Goal: Task Accomplishment & Management: Complete application form

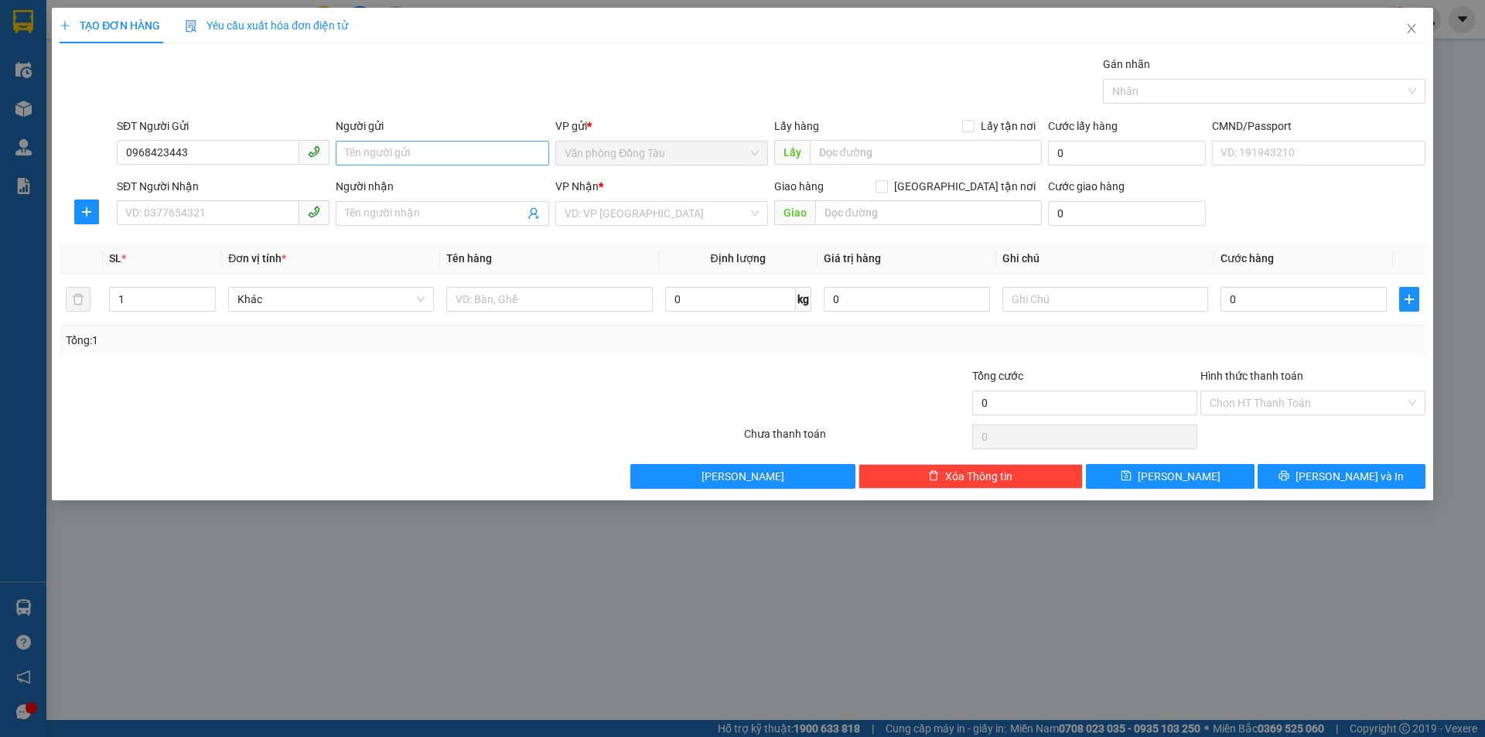
type input "0968423443"
click at [432, 155] on input "Người gửi" at bounding box center [442, 153] width 213 height 25
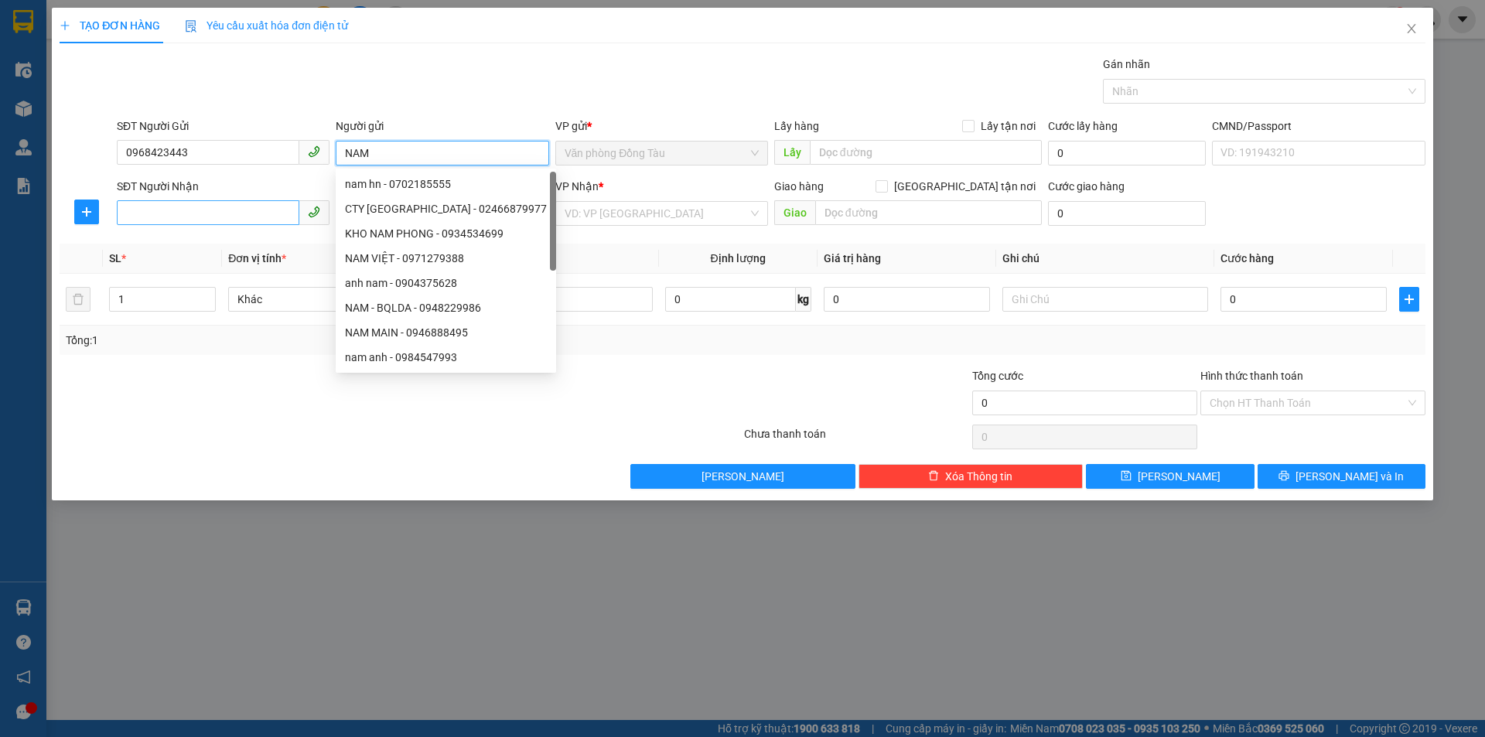
type input "NAM"
click at [241, 205] on input "SĐT Người Nhận" at bounding box center [208, 212] width 183 height 25
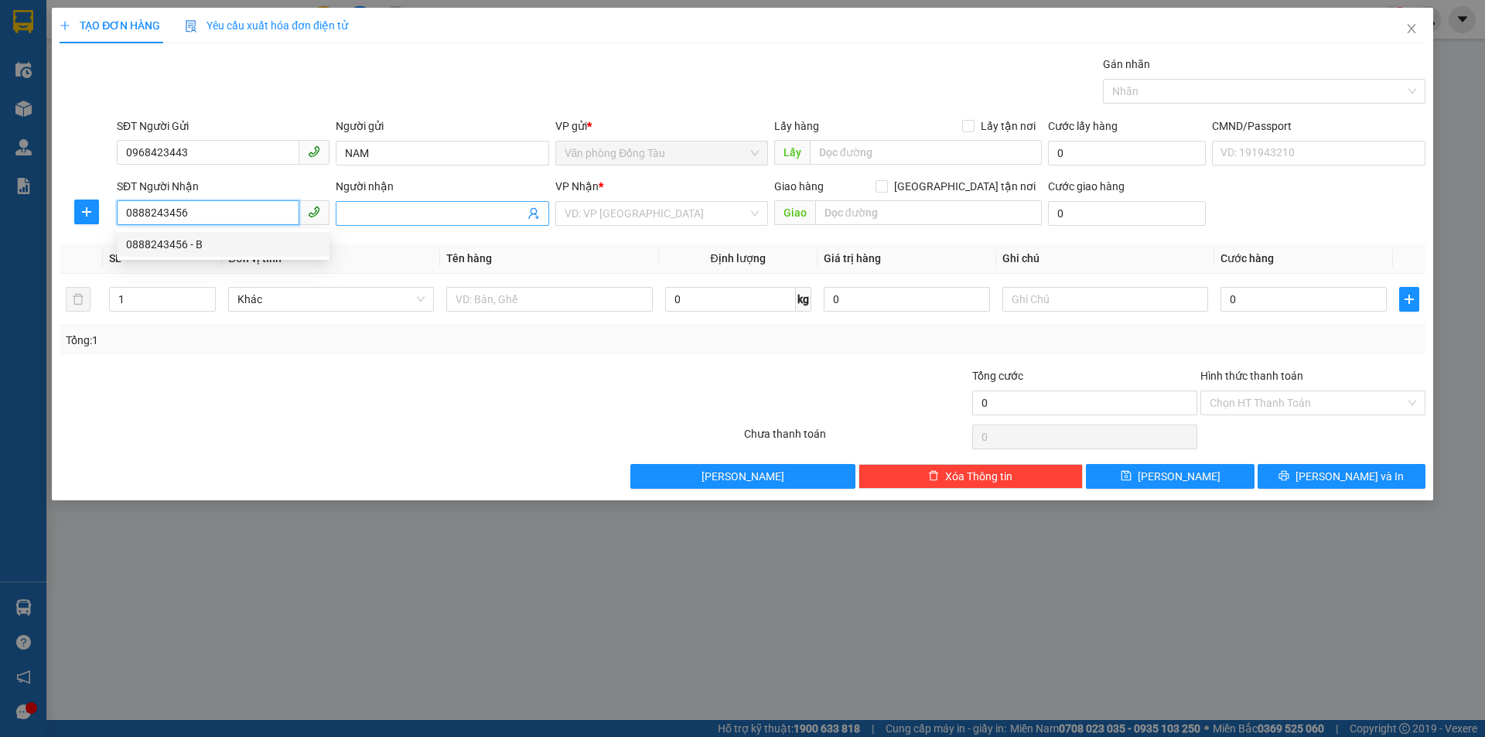
type input "0888243456"
click at [376, 209] on input "Người nhận" at bounding box center [434, 213] width 179 height 17
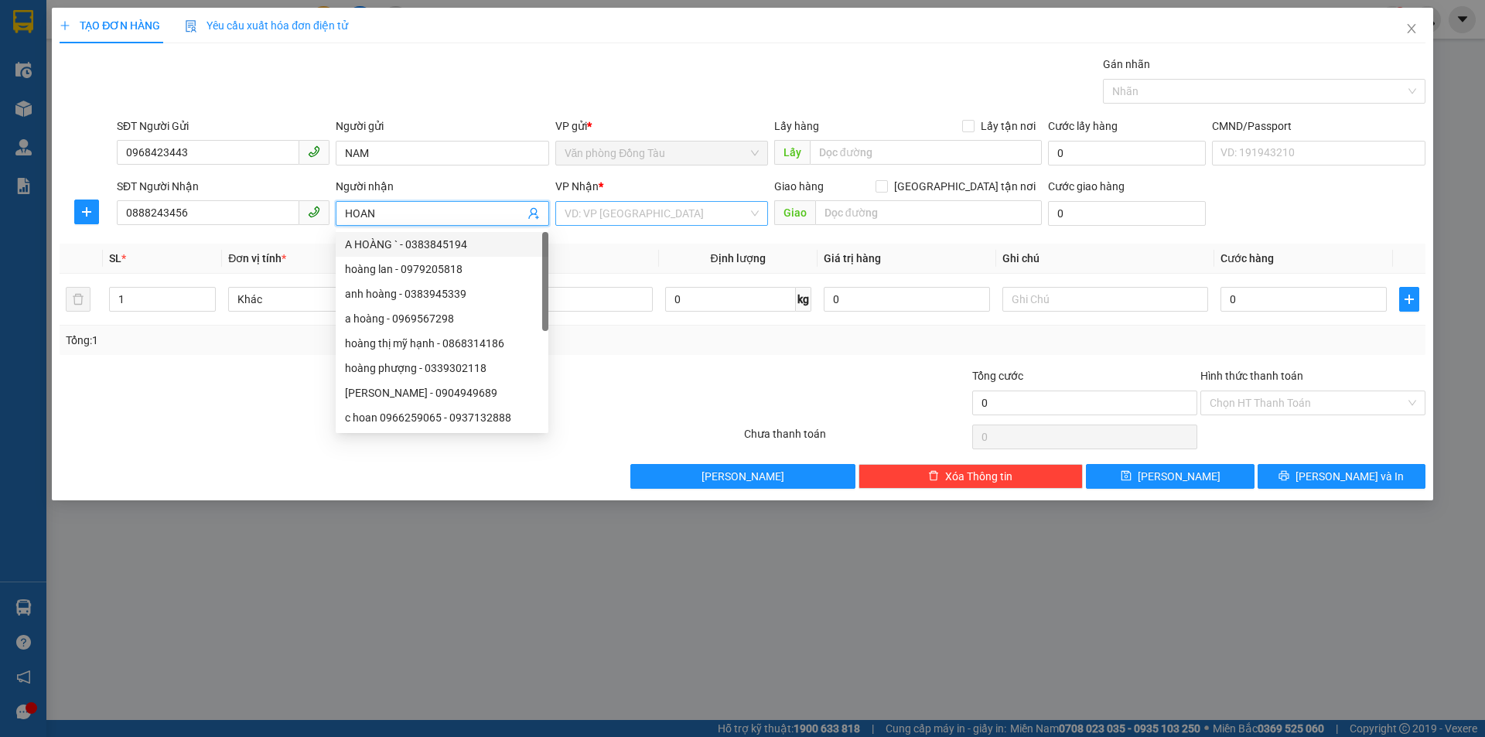
type input "HOAN"
click at [636, 216] on input "search" at bounding box center [656, 213] width 183 height 23
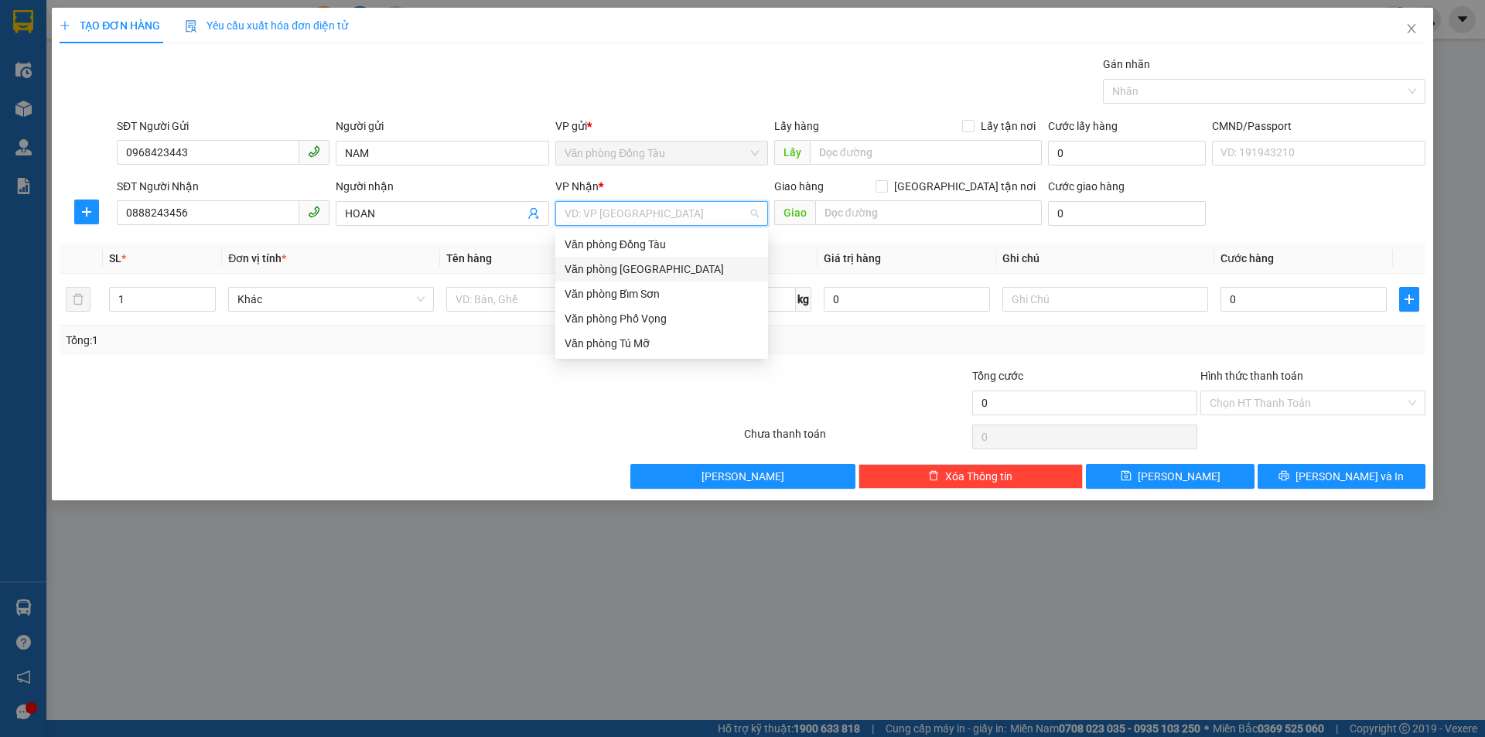
click at [643, 264] on div "Văn phòng [GEOGRAPHIC_DATA]" at bounding box center [662, 269] width 194 height 17
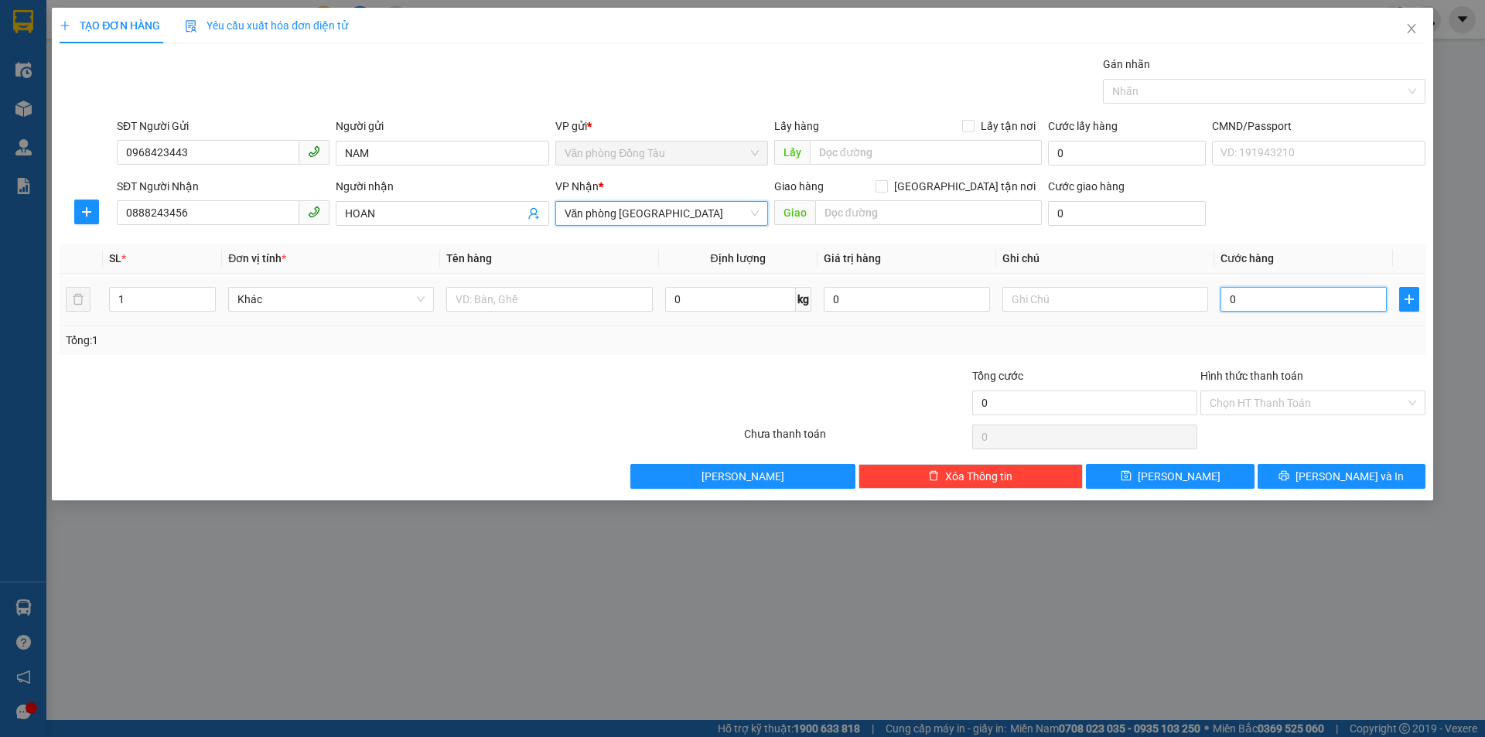
click at [1275, 298] on input "0" at bounding box center [1303, 299] width 166 height 25
type input "3"
type input "30"
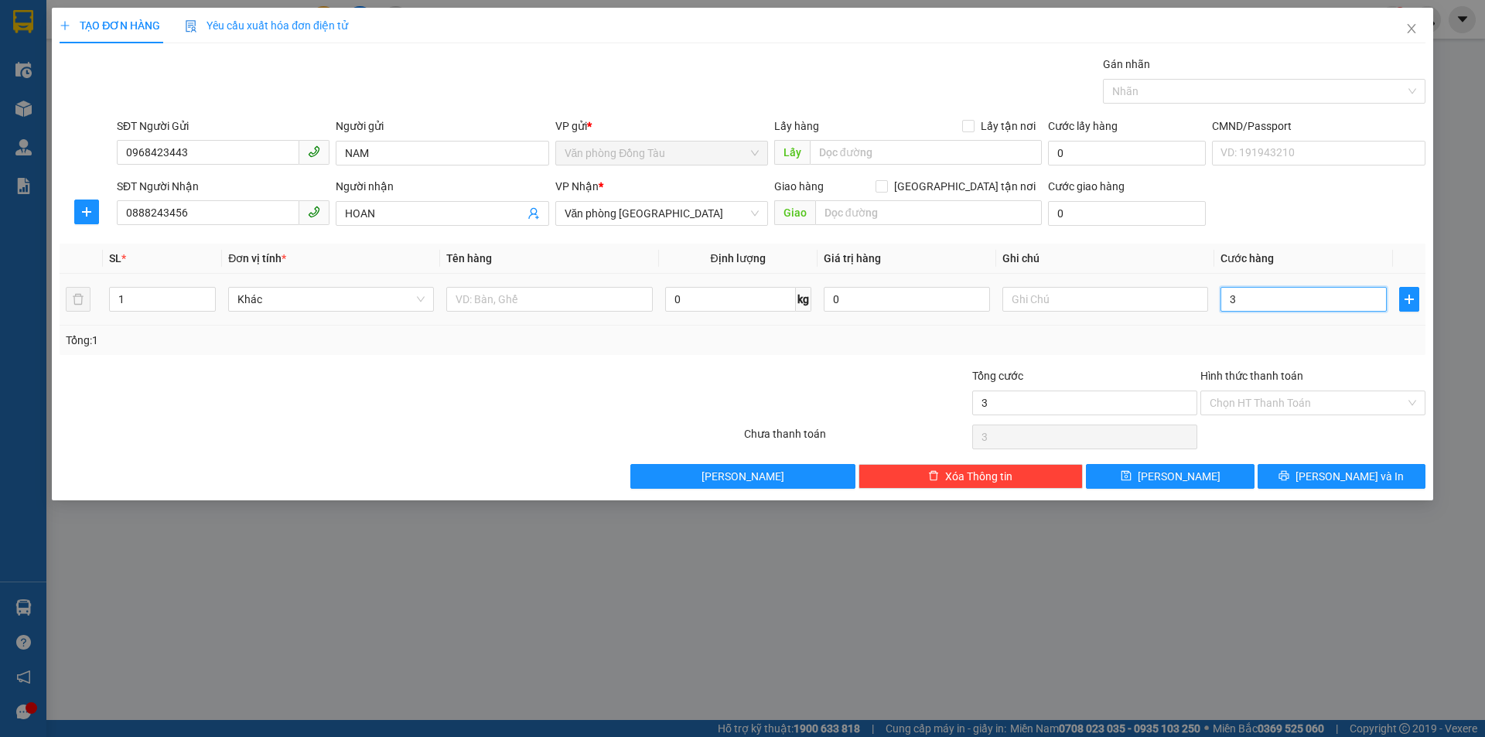
type input "30"
type input "300"
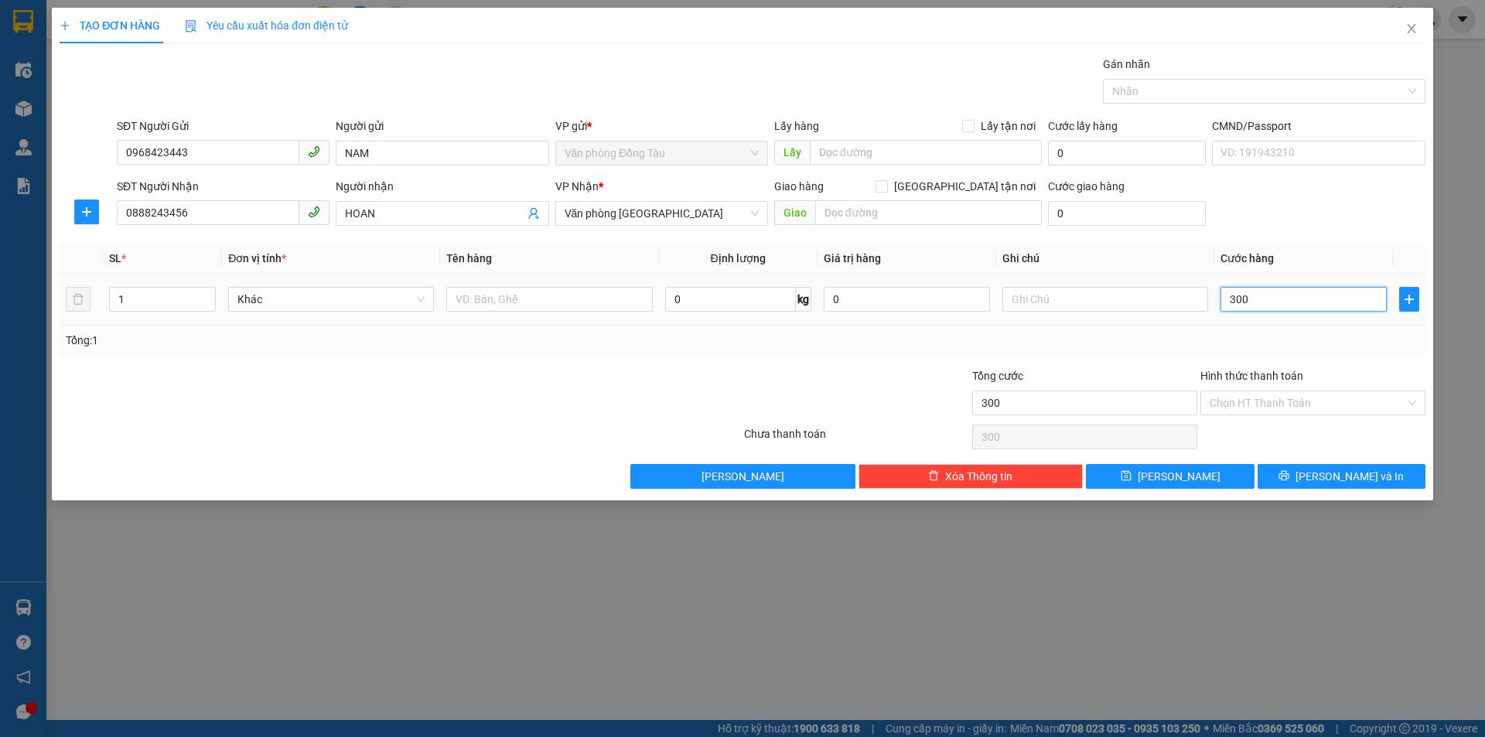
type input "3.000"
type input "30.000"
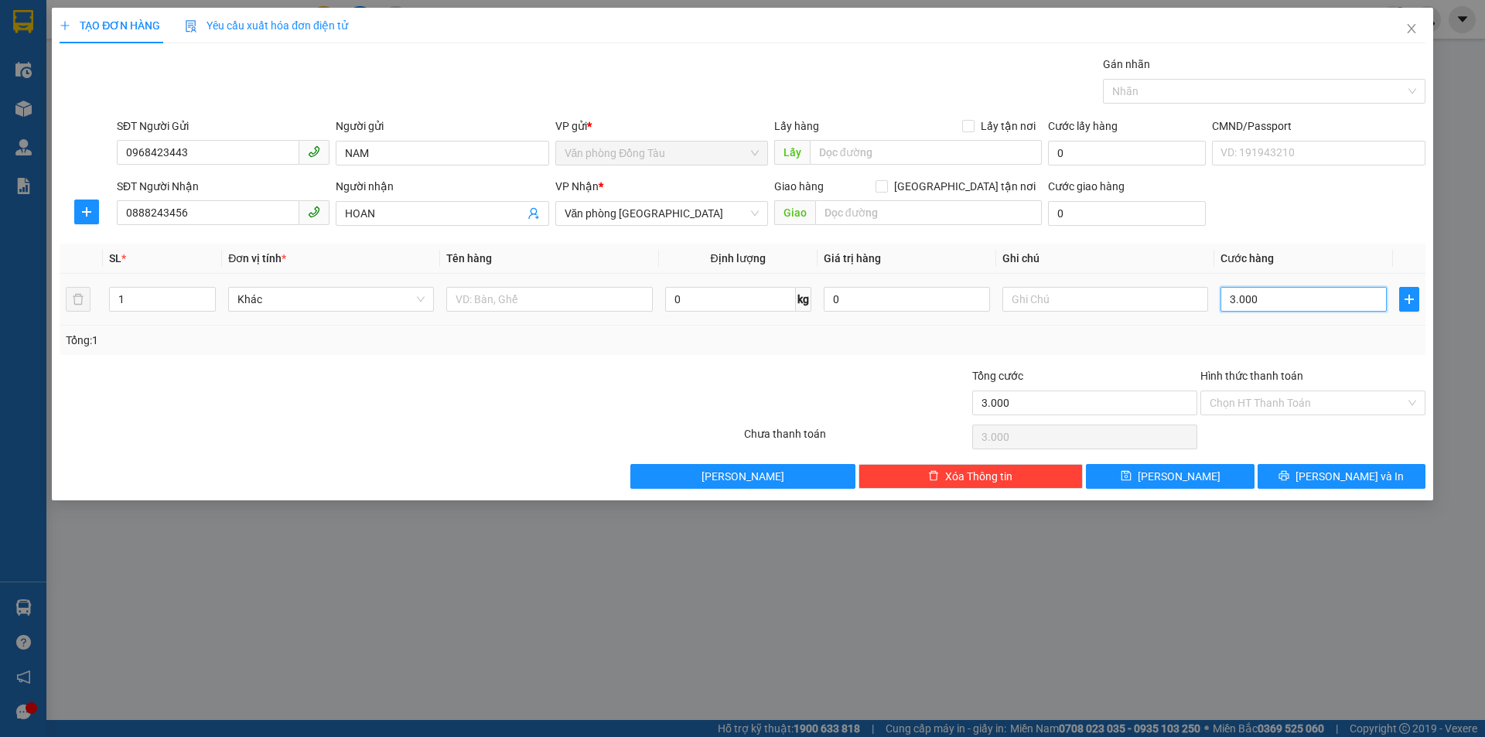
type input "30.000"
click at [1336, 479] on span "[PERSON_NAME] và In" at bounding box center [1349, 476] width 108 height 17
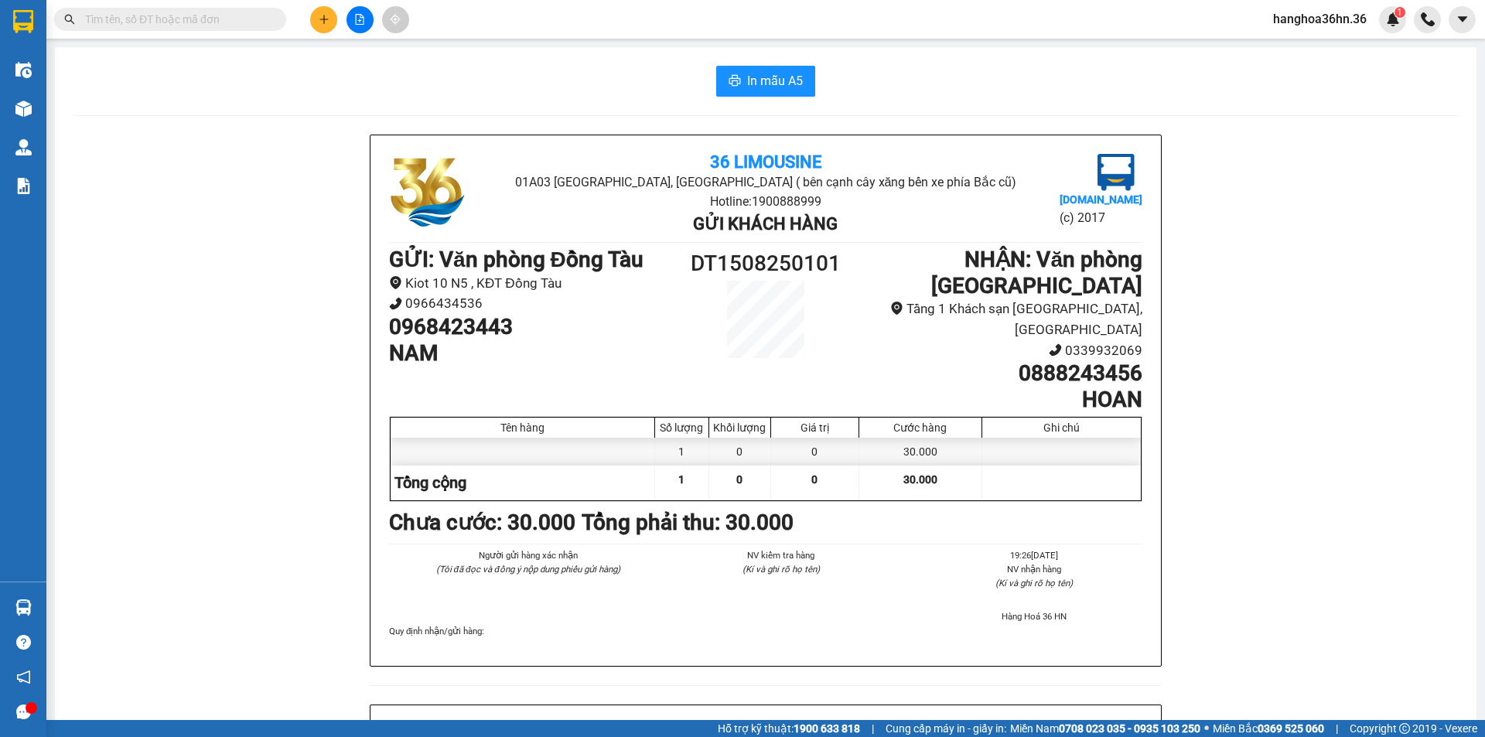
click at [1025, 360] on h1 "0888243456" at bounding box center [1001, 373] width 282 height 26
copy h1 "0888243456"
click at [238, 365] on div "36 Limousine 01A03 [GEOGRAPHIC_DATA], [GEOGRAPHIC_DATA] ( bên cạnh cây xăng bến…" at bounding box center [765, 705] width 1384 height 1140
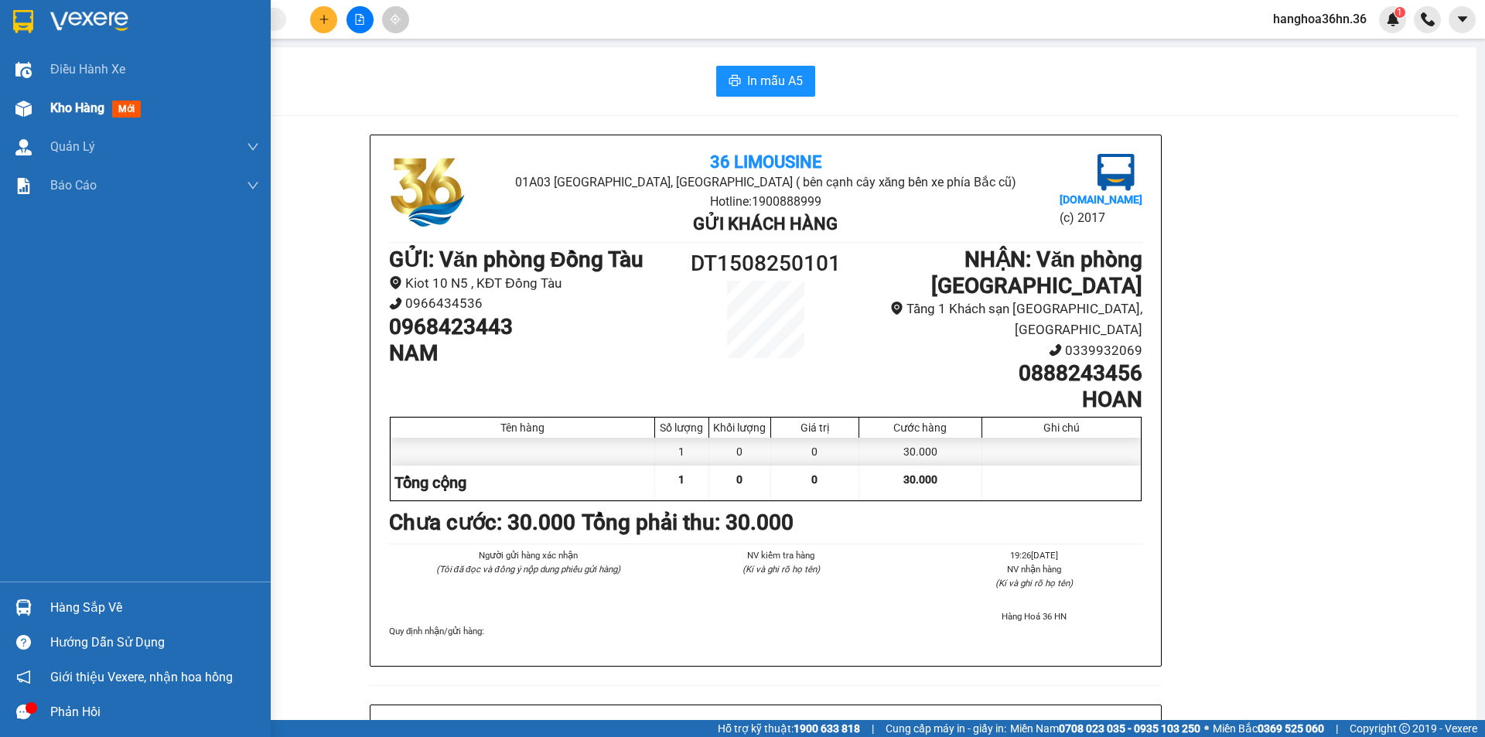
click at [70, 118] on div "Kho hàng mới" at bounding box center [98, 107] width 97 height 19
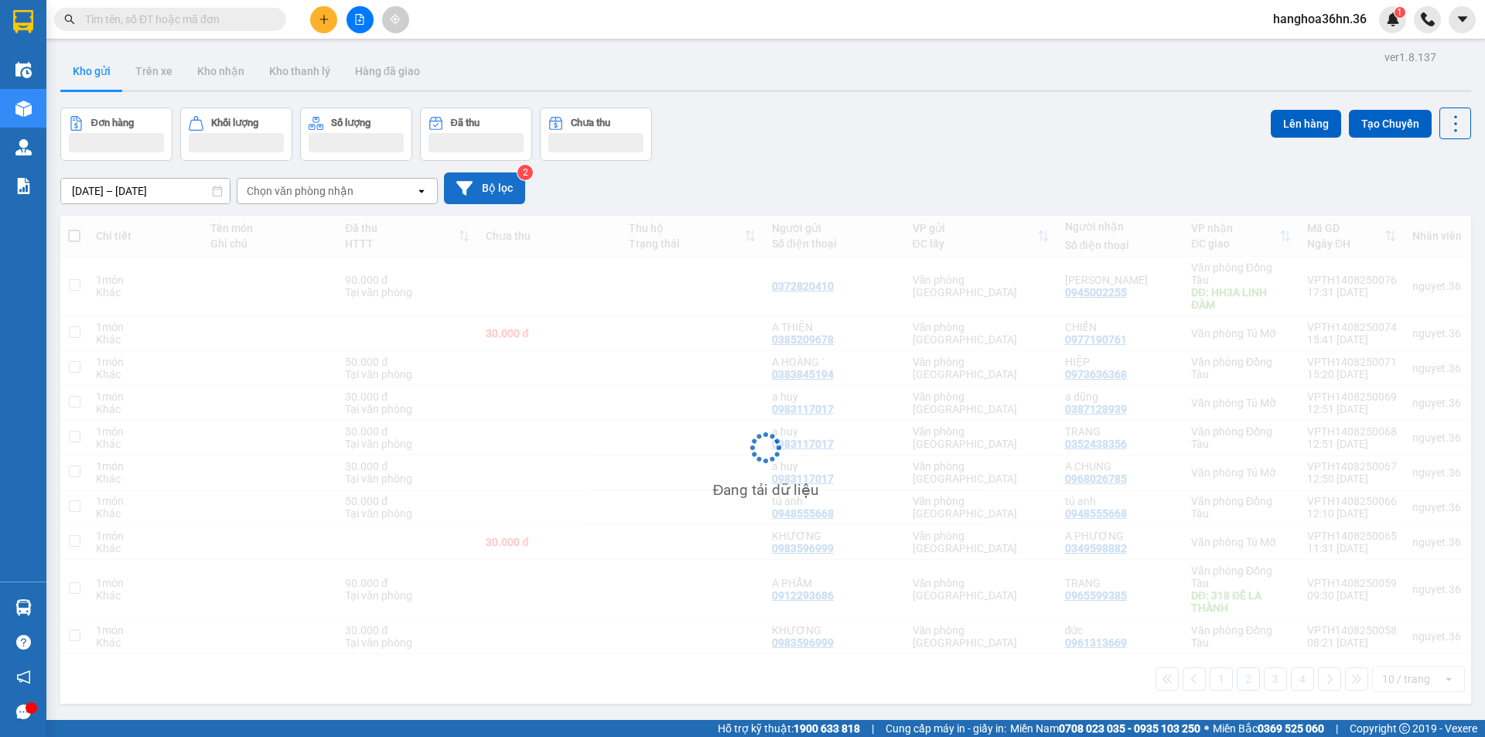
click at [486, 186] on button "Bộ lọc" at bounding box center [484, 188] width 81 height 32
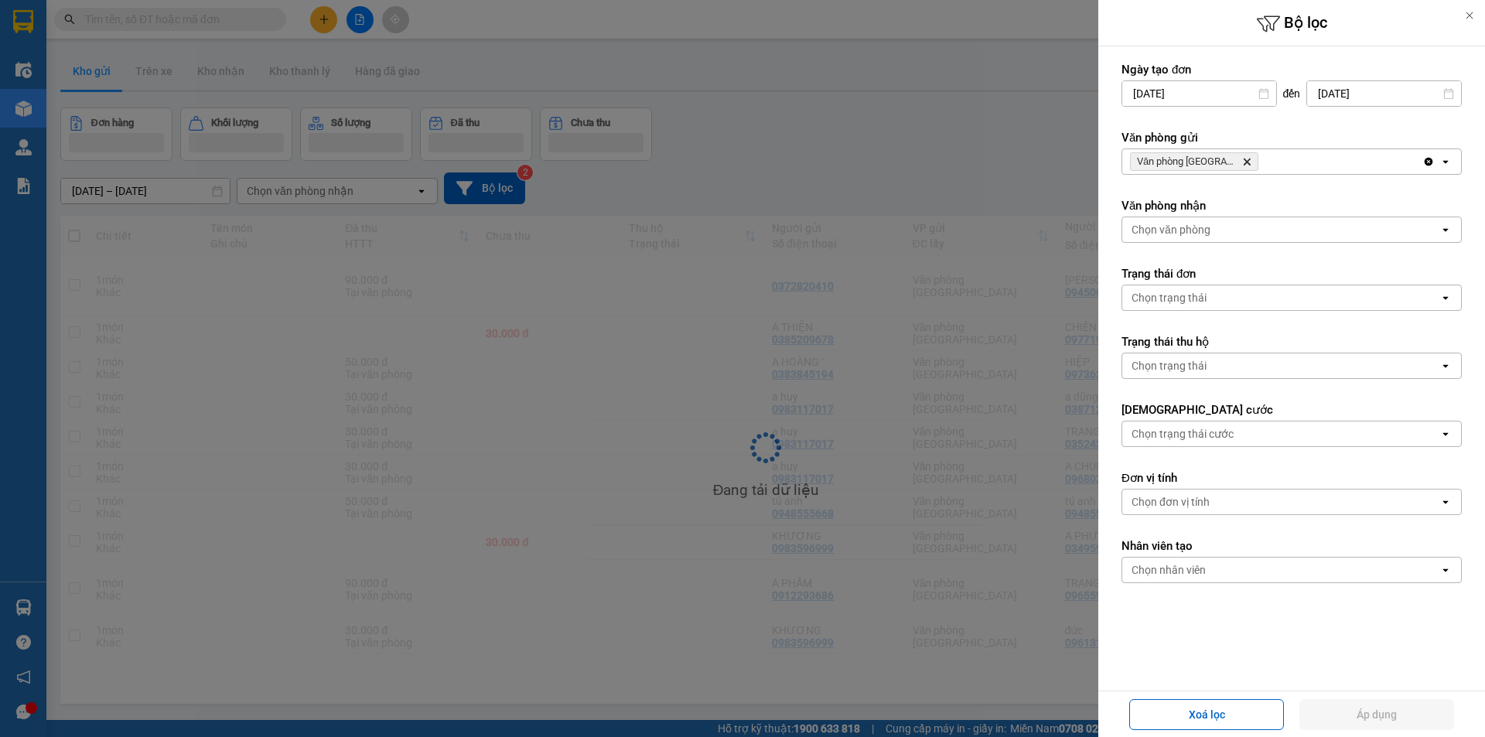
click at [1254, 161] on span "Văn phòng Thanh Hóa Delete" at bounding box center [1194, 161] width 128 height 19
click at [1247, 161] on icon "Văn phòng Thanh Hóa, close by backspace" at bounding box center [1247, 162] width 7 height 7
click at [1247, 161] on div "Chọn văn phòng" at bounding box center [1280, 161] width 317 height 25
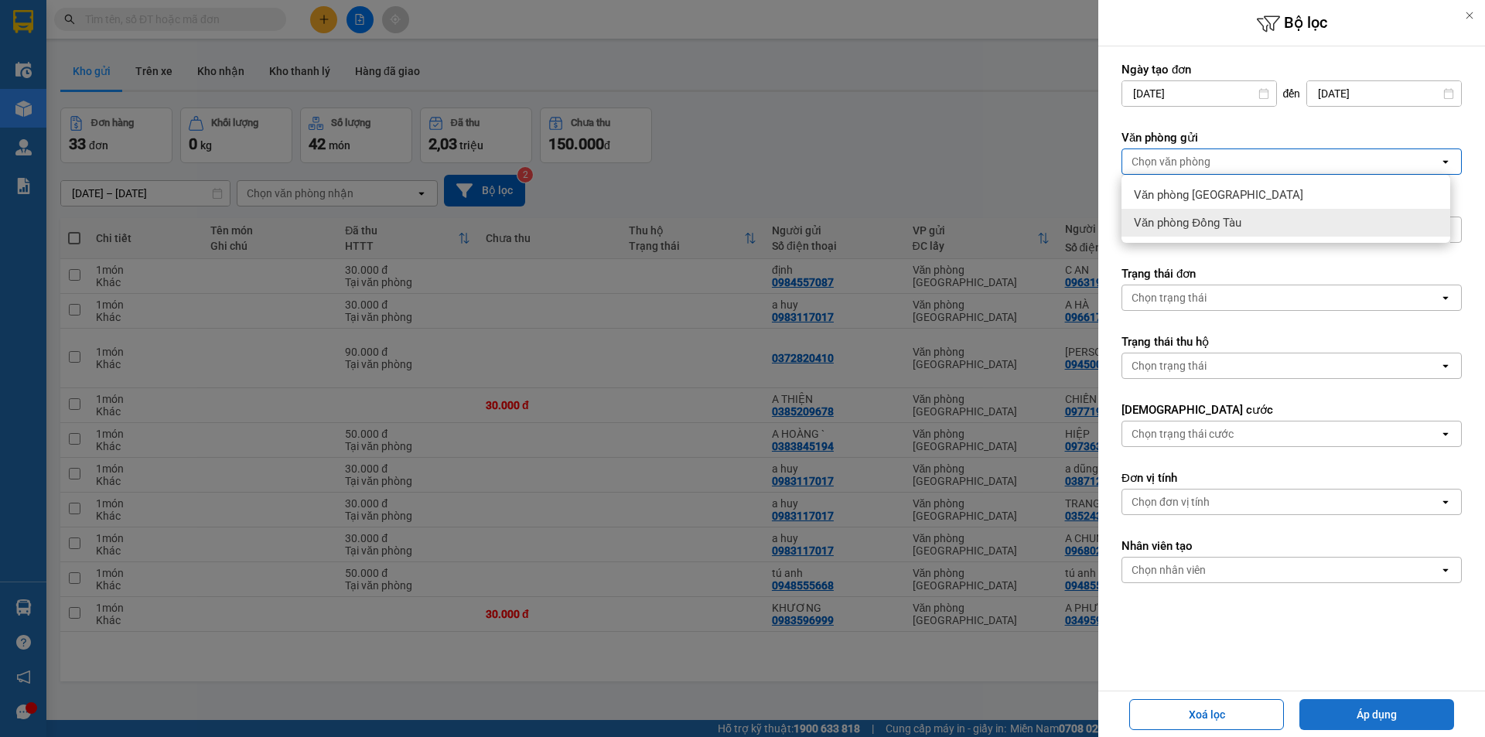
click at [1391, 708] on button "Áp dụng" at bounding box center [1376, 714] width 155 height 31
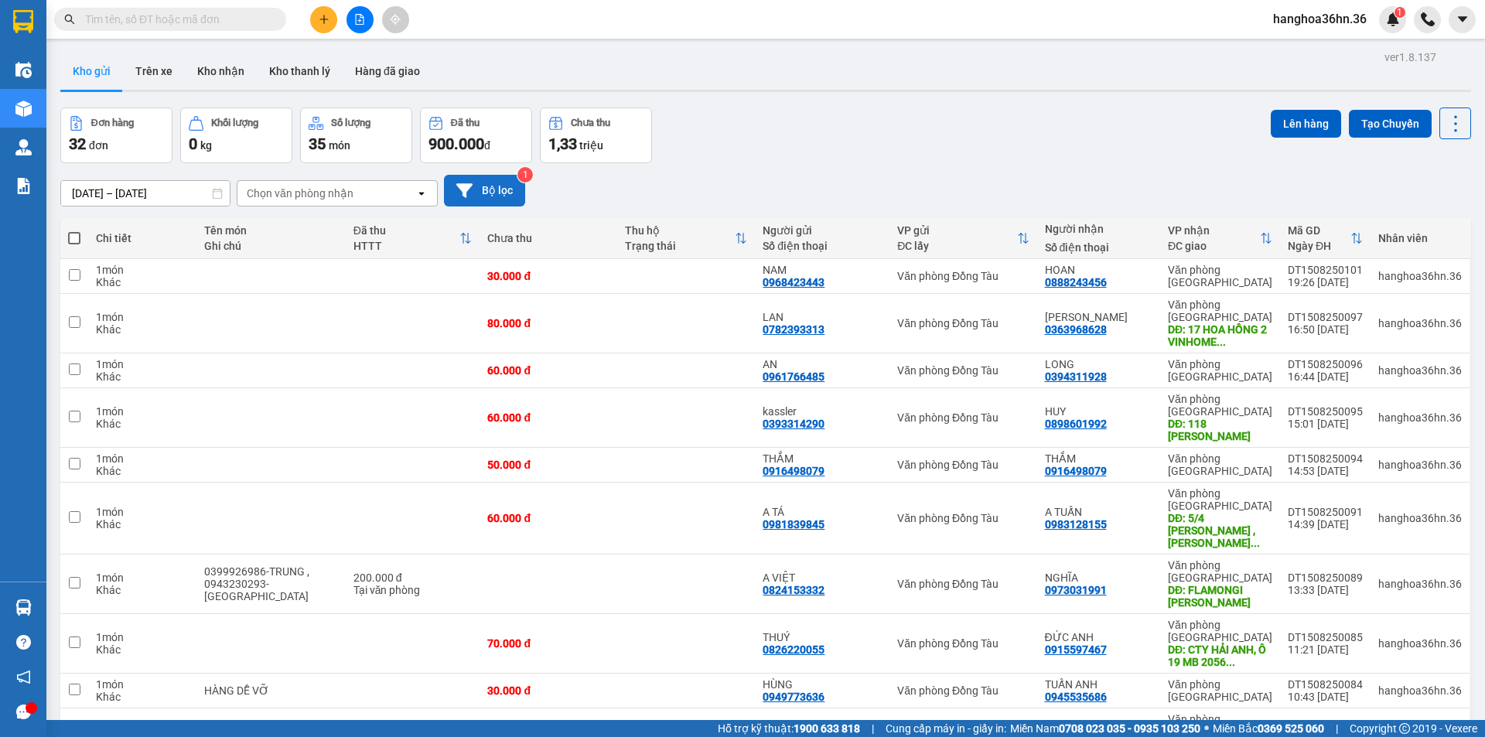
click at [486, 185] on button "Bộ lọc" at bounding box center [484, 191] width 81 height 32
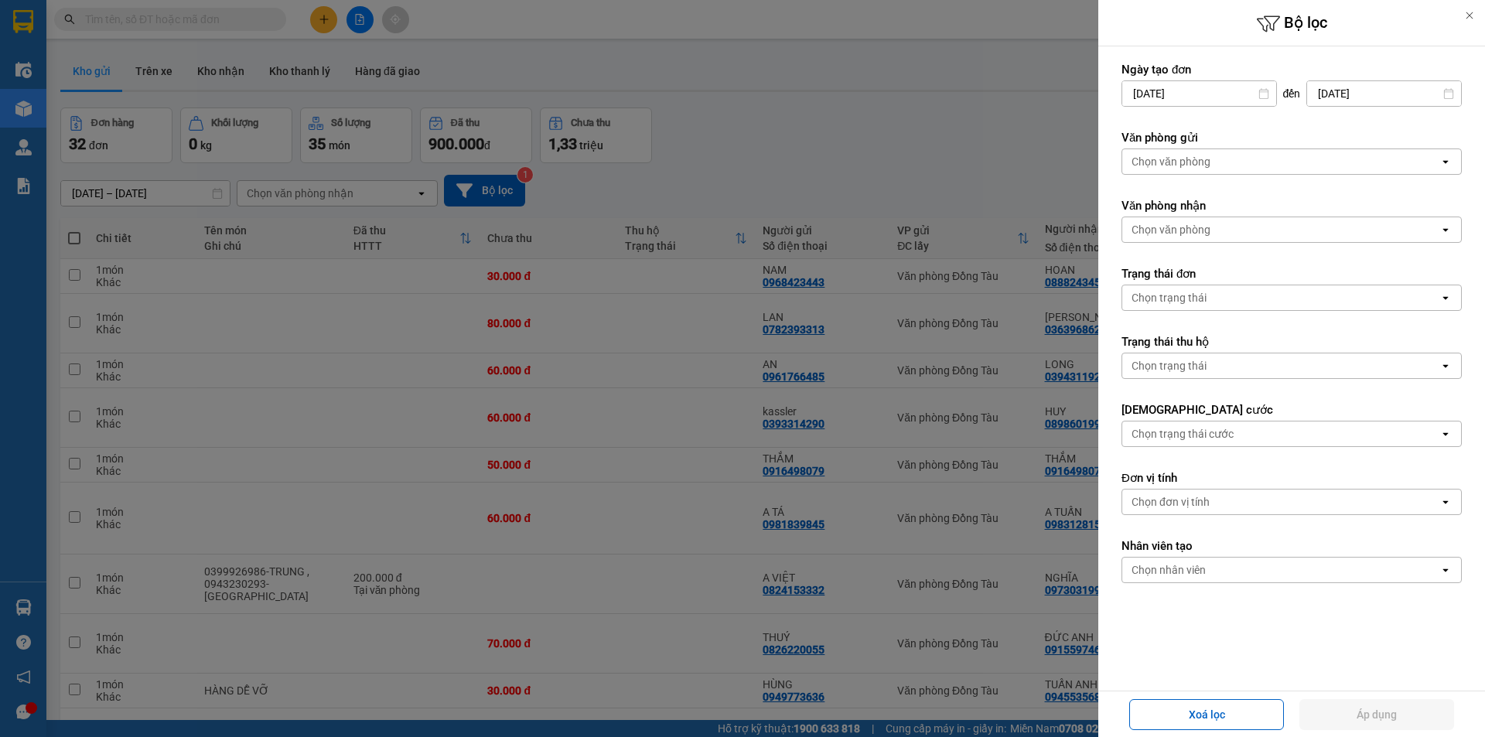
click at [1186, 159] on div "Chọn văn phòng" at bounding box center [1170, 161] width 79 height 15
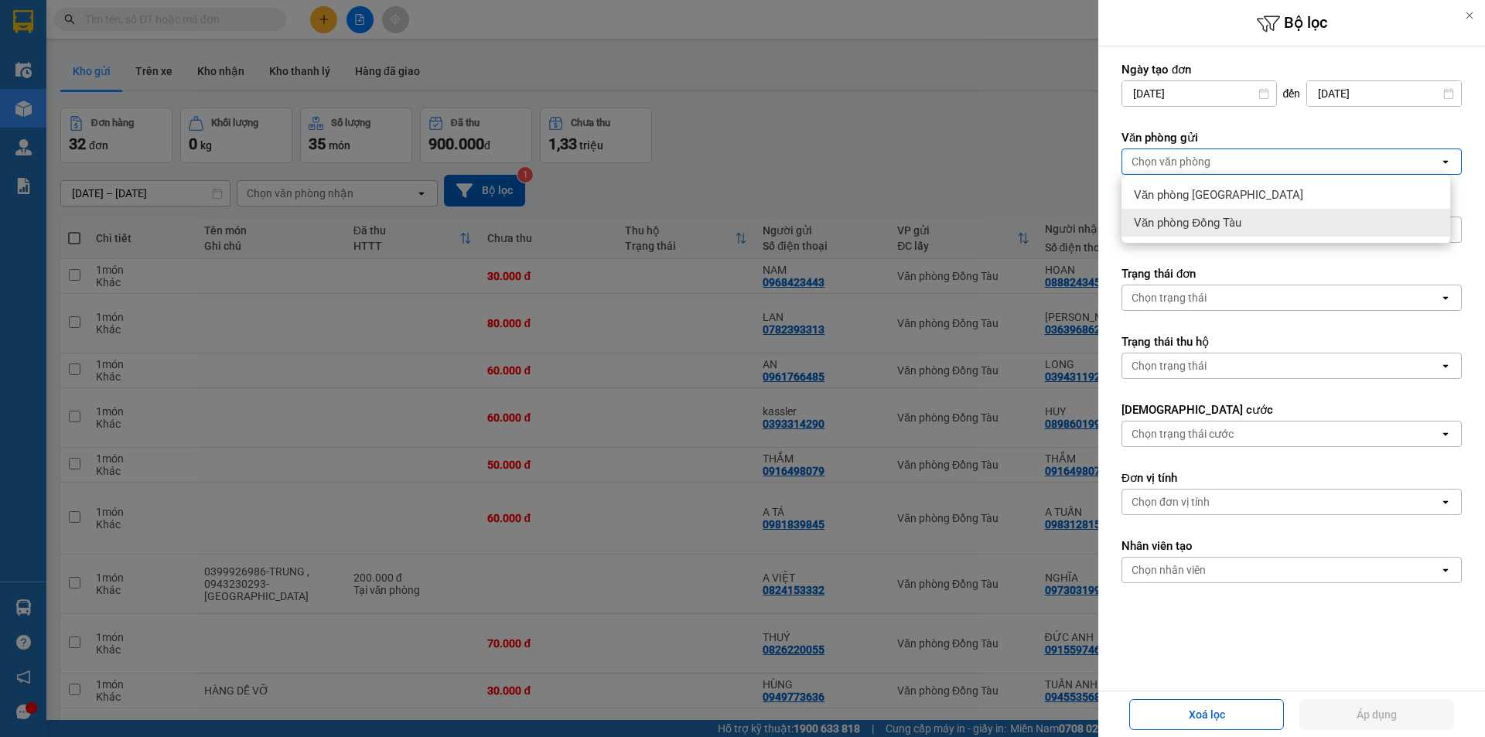
click at [1186, 219] on span "Văn phòng Đồng Tàu" at bounding box center [1188, 222] width 108 height 15
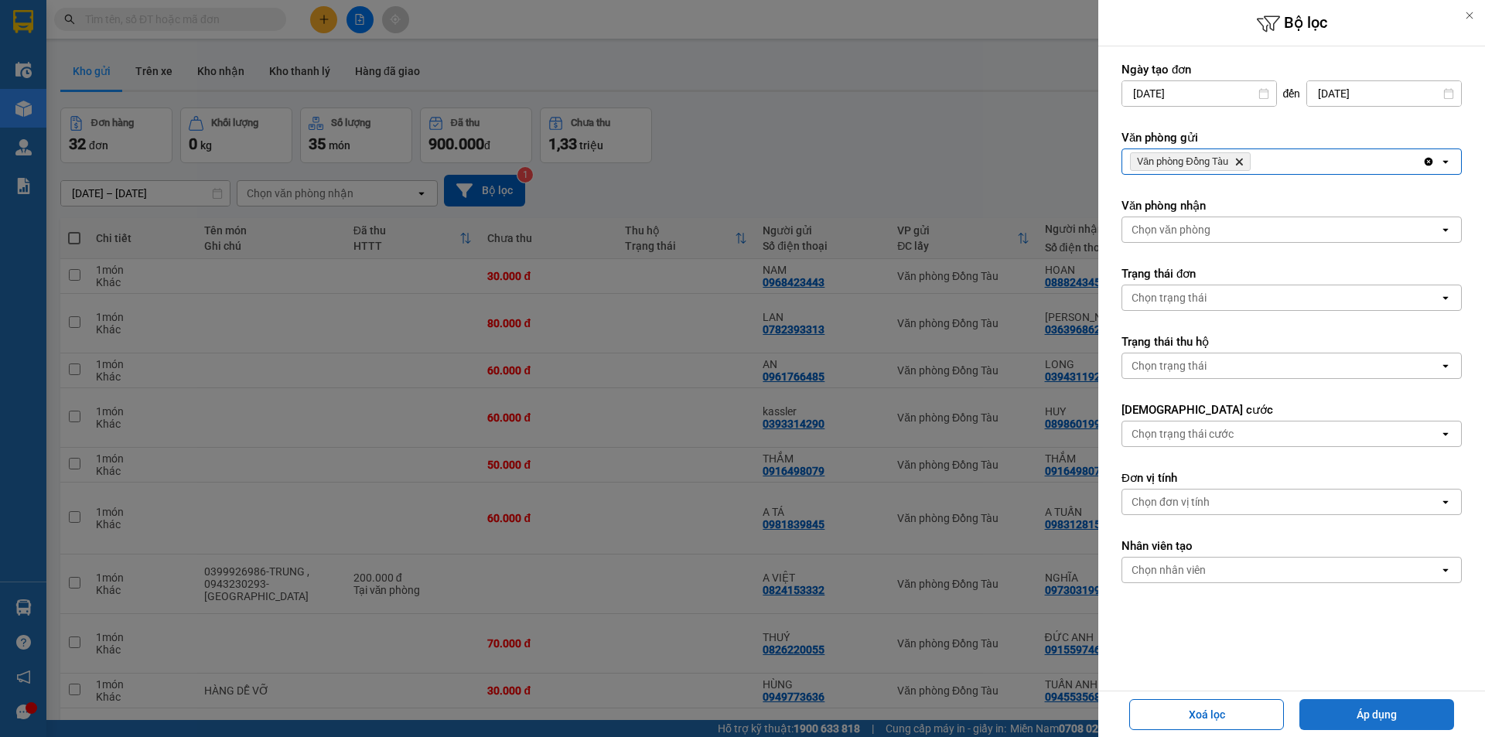
click at [1384, 711] on button "Áp dụng" at bounding box center [1376, 714] width 155 height 31
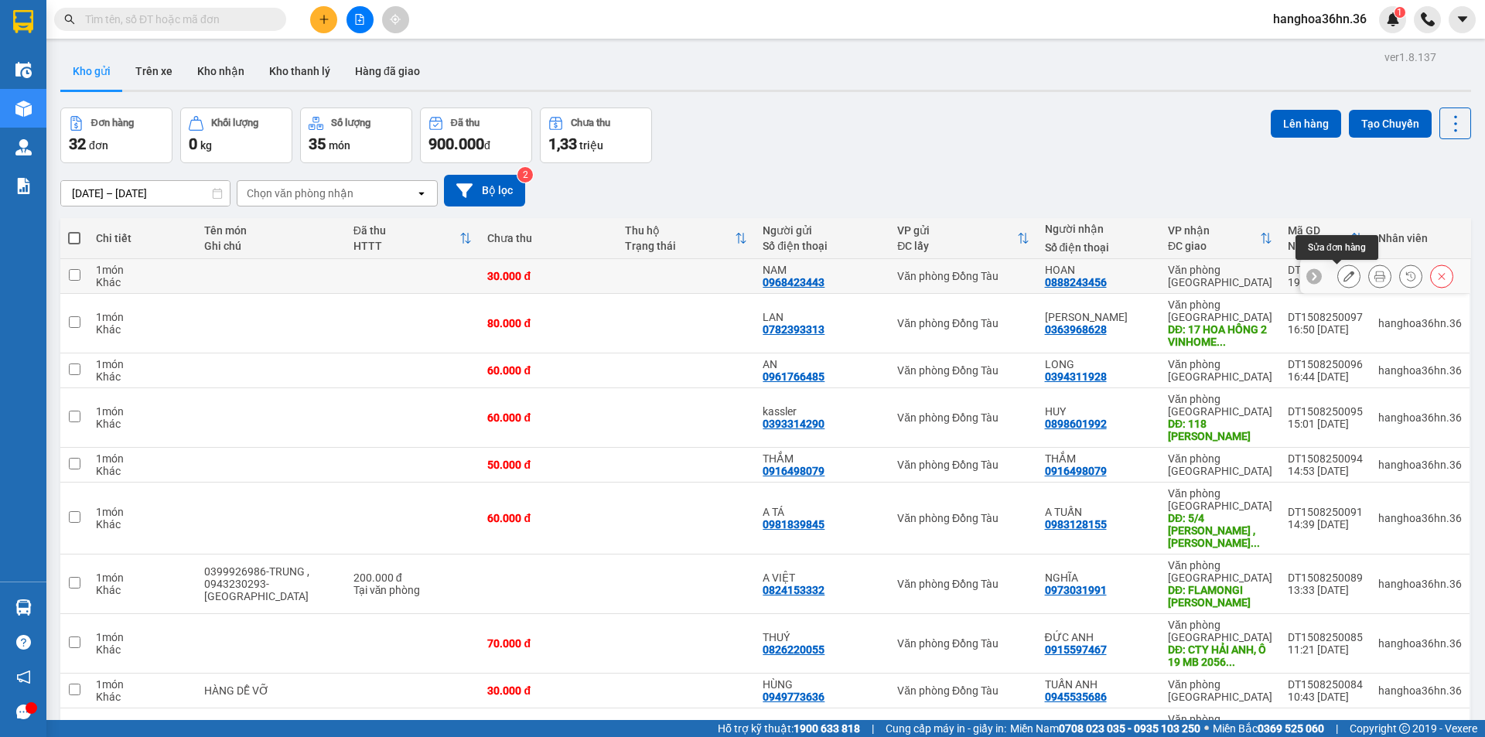
click at [1343, 278] on icon at bounding box center [1348, 276] width 11 height 11
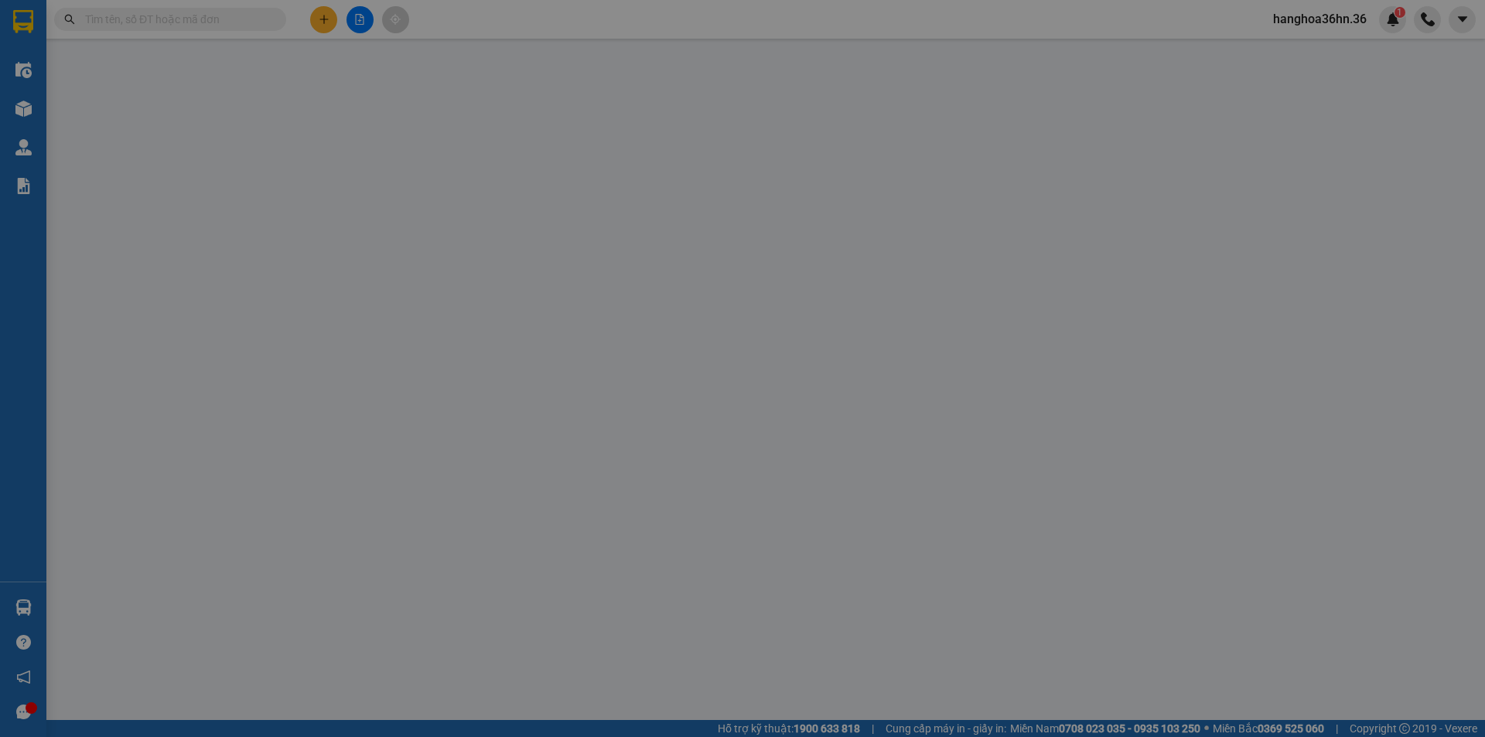
type input "0968423443"
type input "NAM"
type input "0888243456"
type input "HOAN"
type input "30.000"
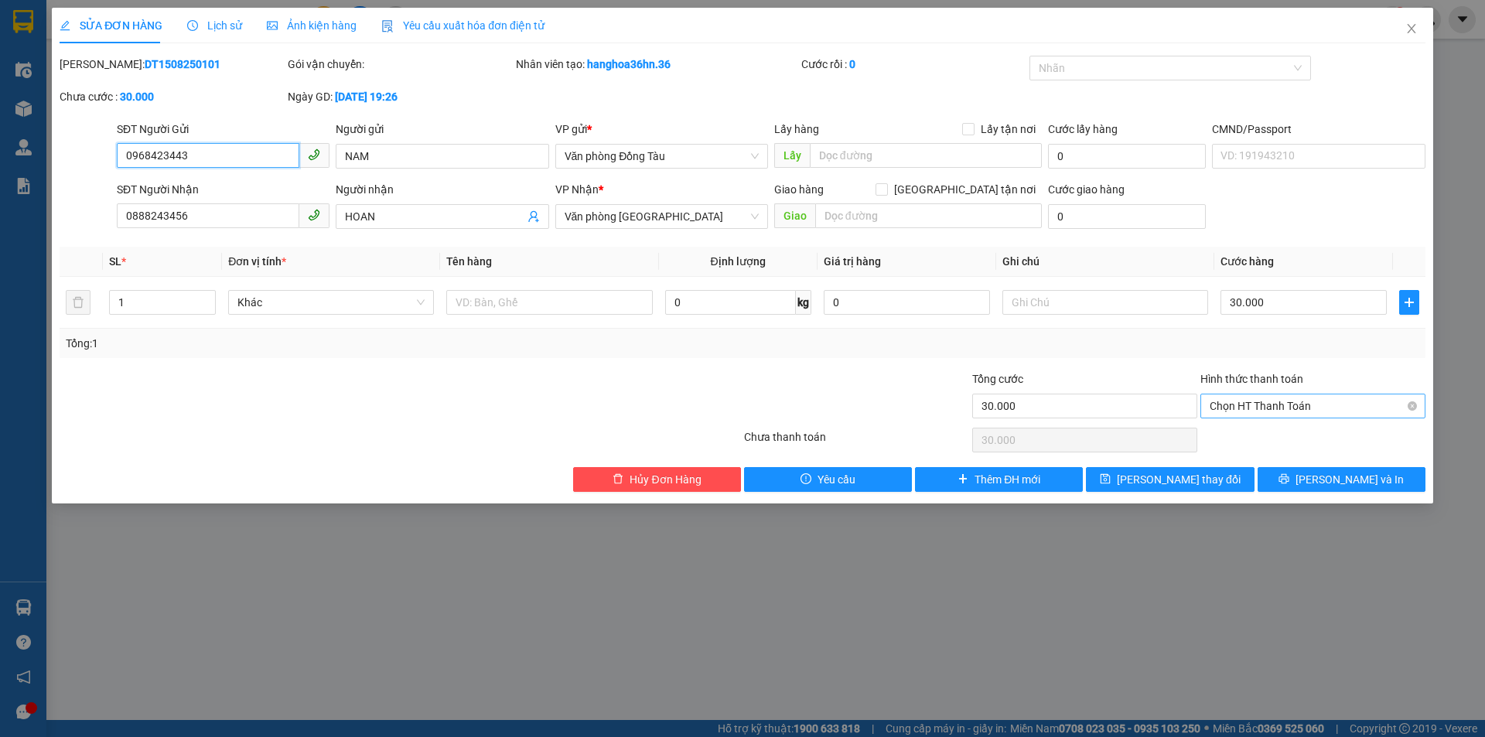
click at [1278, 404] on span "Chọn HT Thanh Toán" at bounding box center [1313, 405] width 206 height 23
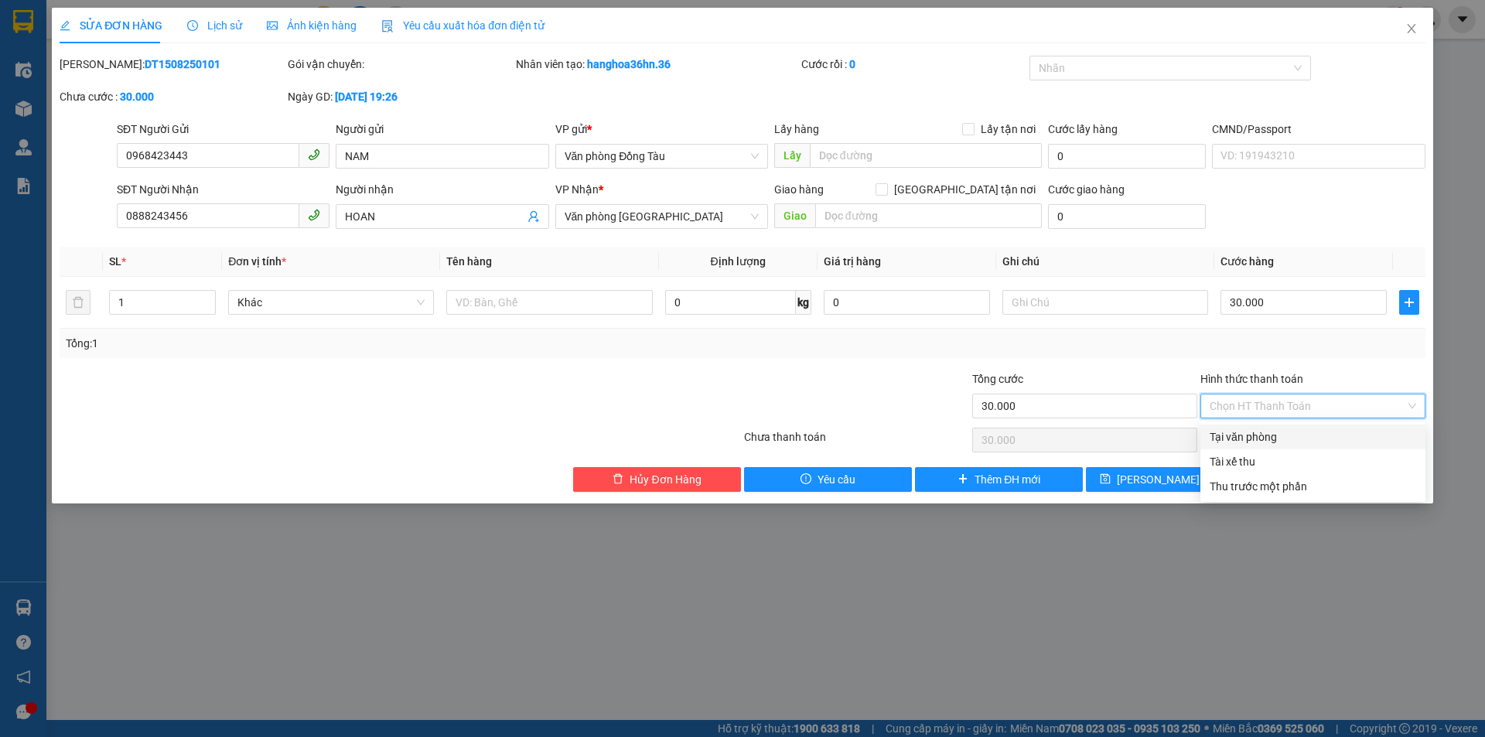
click at [1270, 429] on div "Tại văn phòng" at bounding box center [1313, 436] width 206 height 17
type input "0"
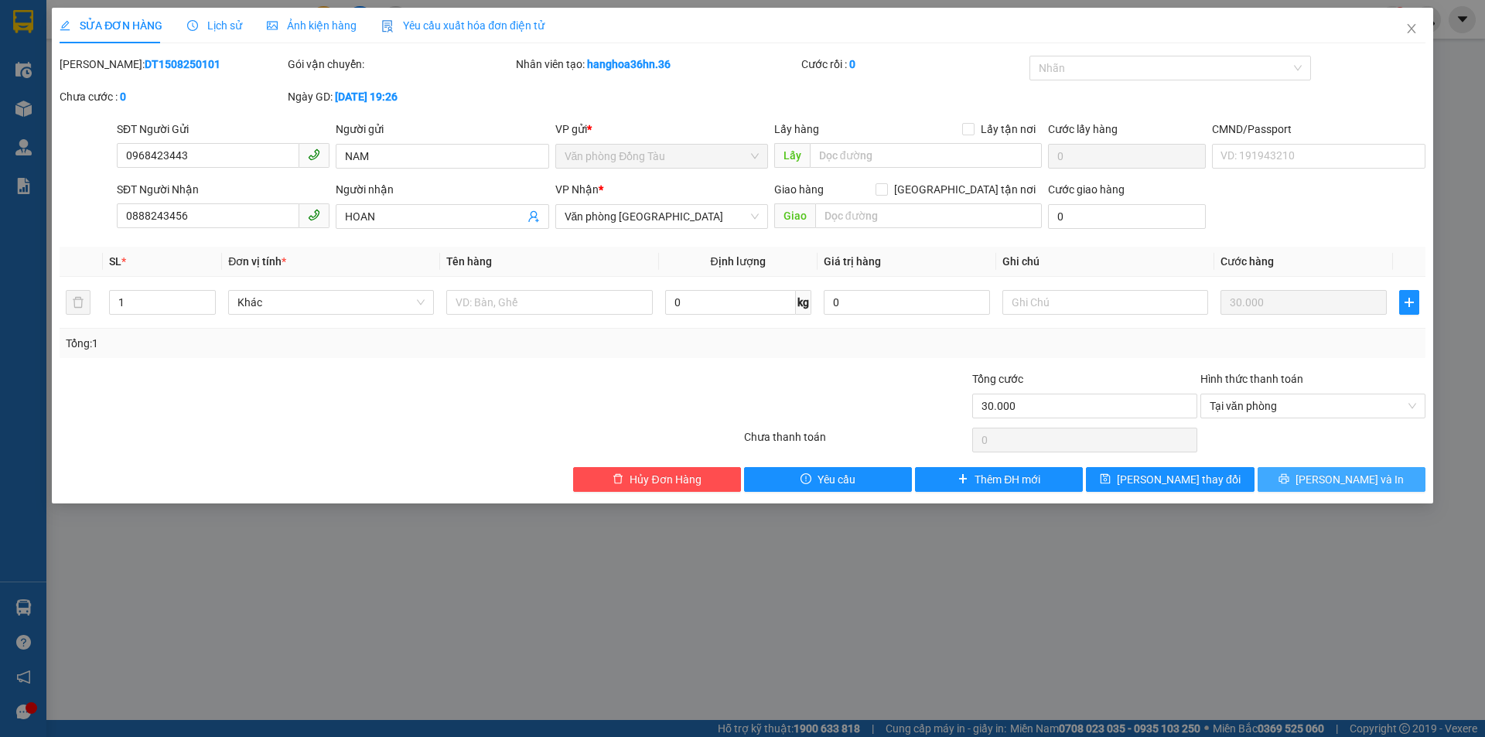
click at [1336, 479] on span "[PERSON_NAME] và In" at bounding box center [1349, 479] width 108 height 17
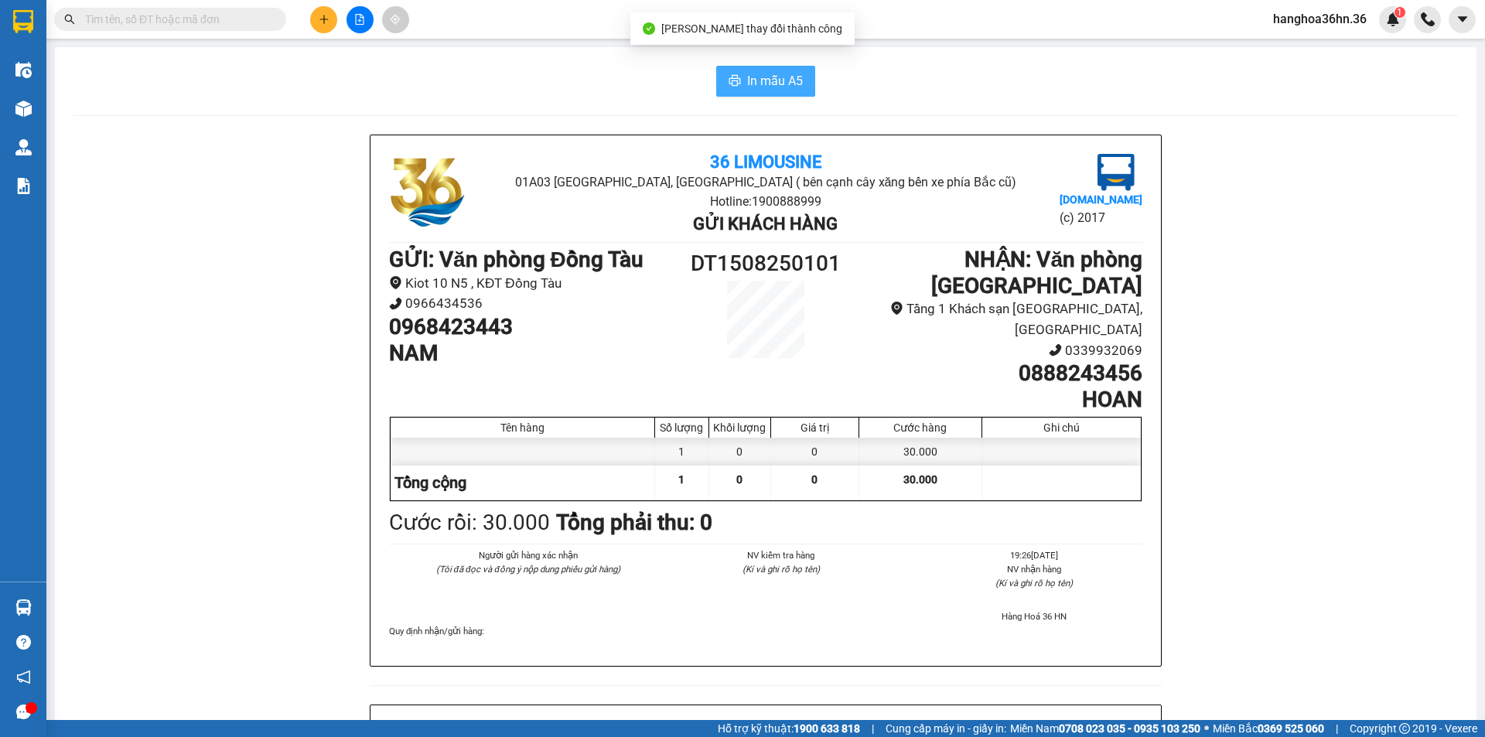
click at [785, 88] on span "In mẫu A5" at bounding box center [775, 80] width 56 height 19
click at [190, 22] on input "text" at bounding box center [176, 19] width 183 height 17
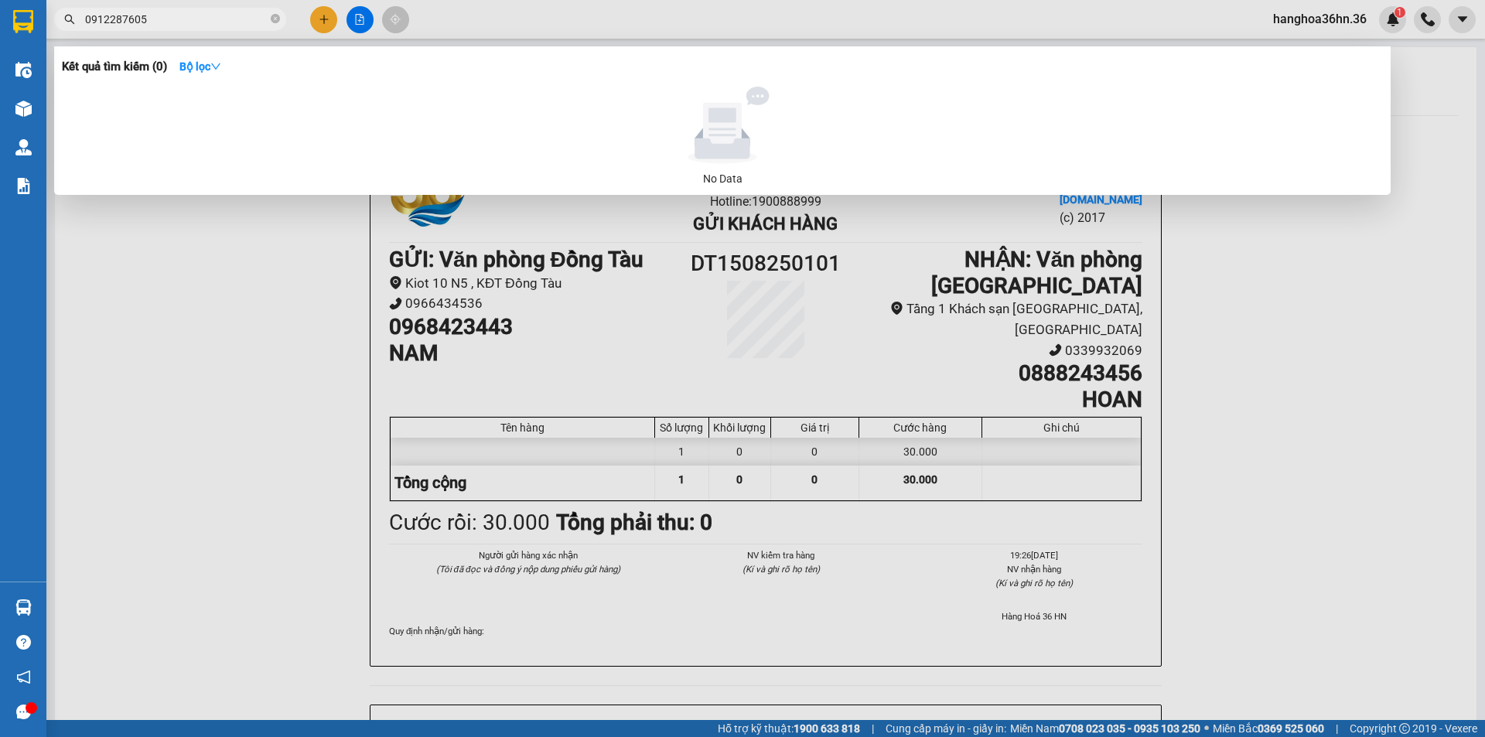
drag, startPoint x: 193, startPoint y: 23, endPoint x: 6, endPoint y: -1, distance: 188.7
click at [6, 0] on html "Kết quả tìm kiếm ( 0 ) Bộ lọc No Data 0912287605 hanghoa36hn.36 1 Điều hành xe …" at bounding box center [742, 368] width 1485 height 737
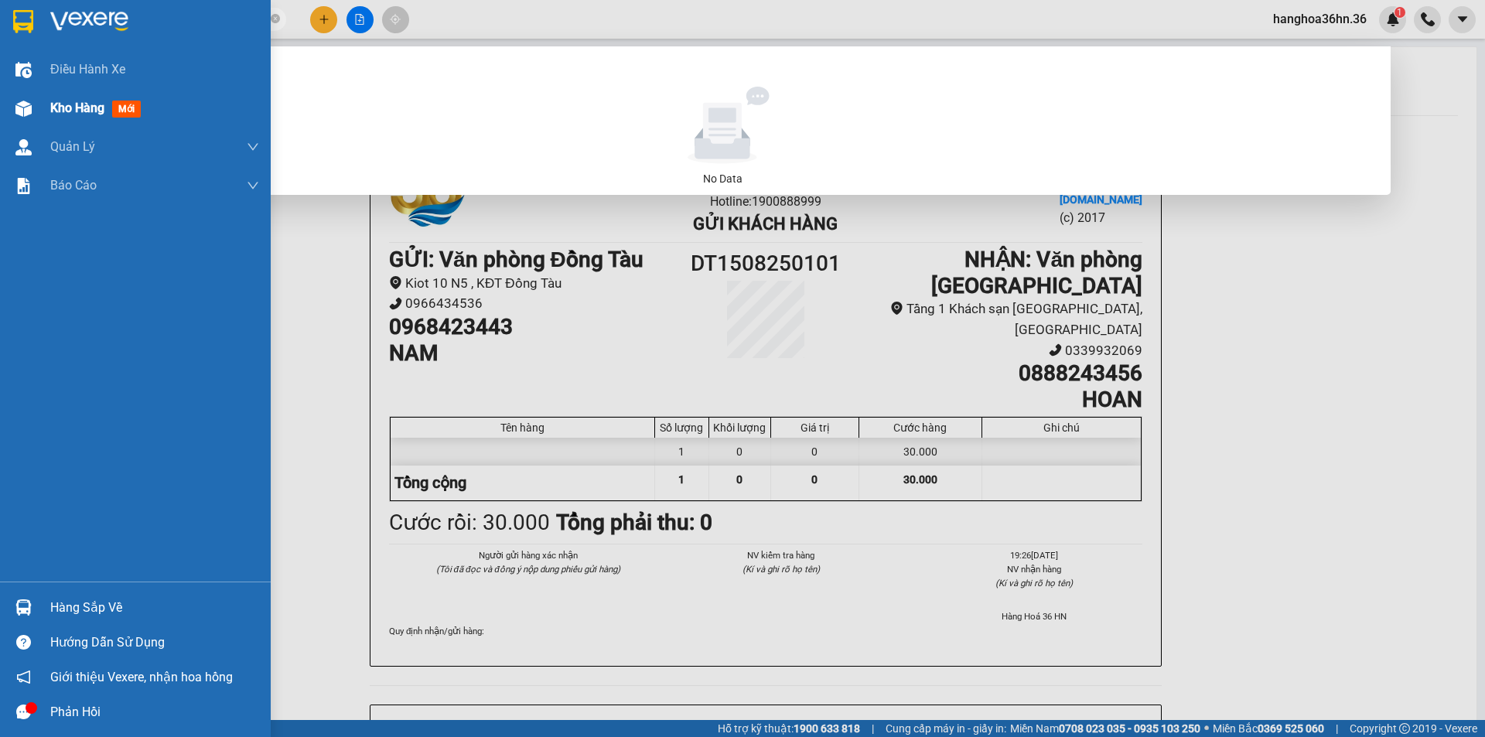
type input "0912287605"
click at [73, 112] on span "Kho hàng" at bounding box center [77, 108] width 54 height 15
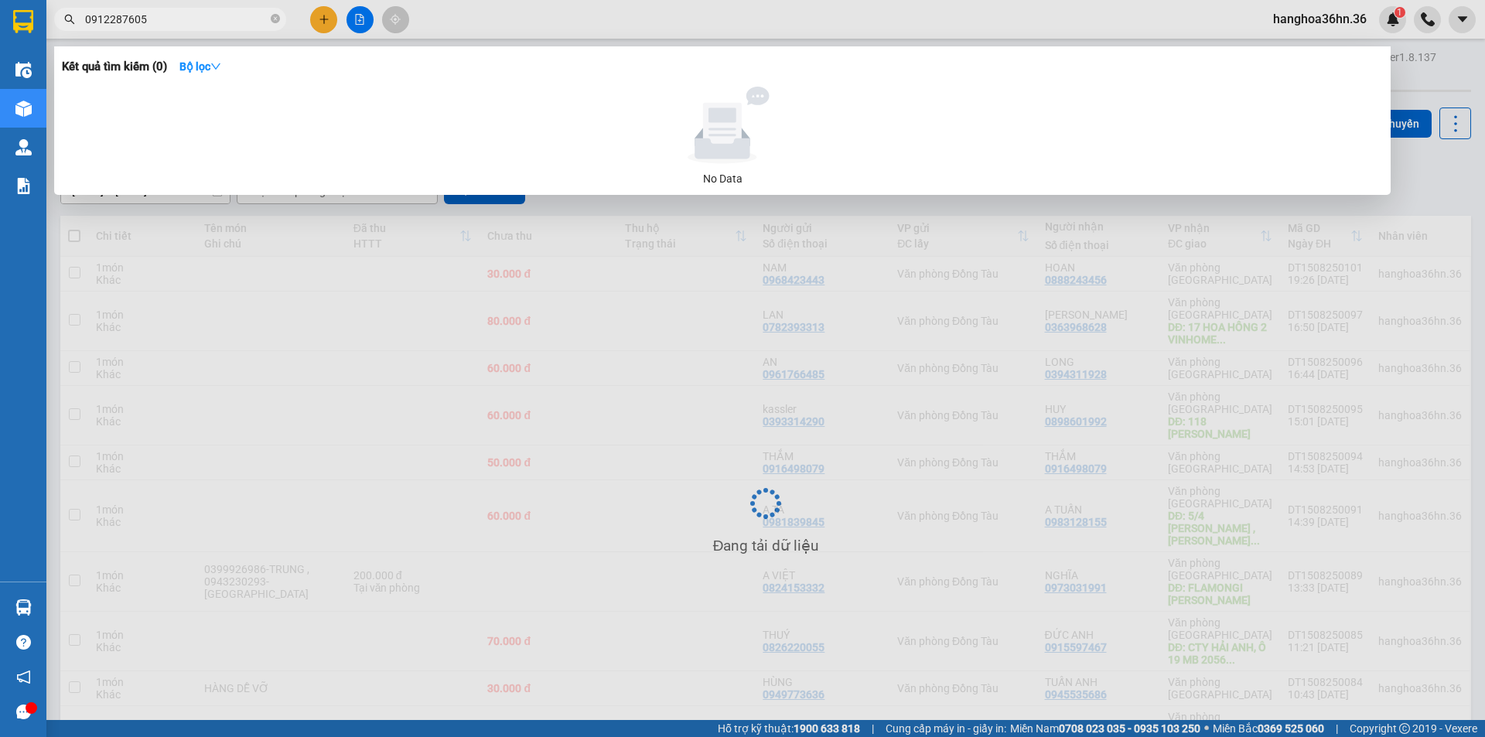
click at [558, 216] on div at bounding box center [742, 368] width 1485 height 737
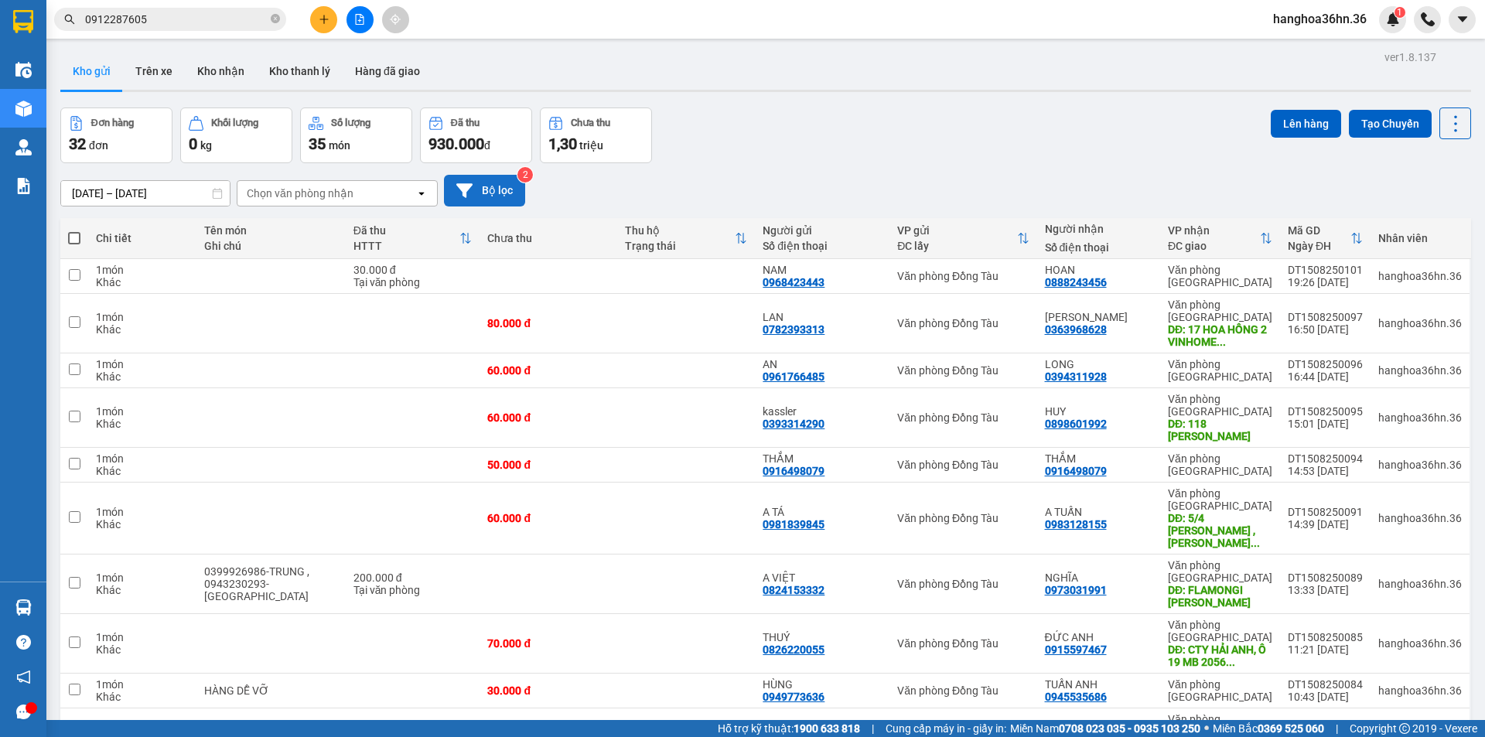
click at [498, 193] on button "Bộ lọc" at bounding box center [484, 191] width 81 height 32
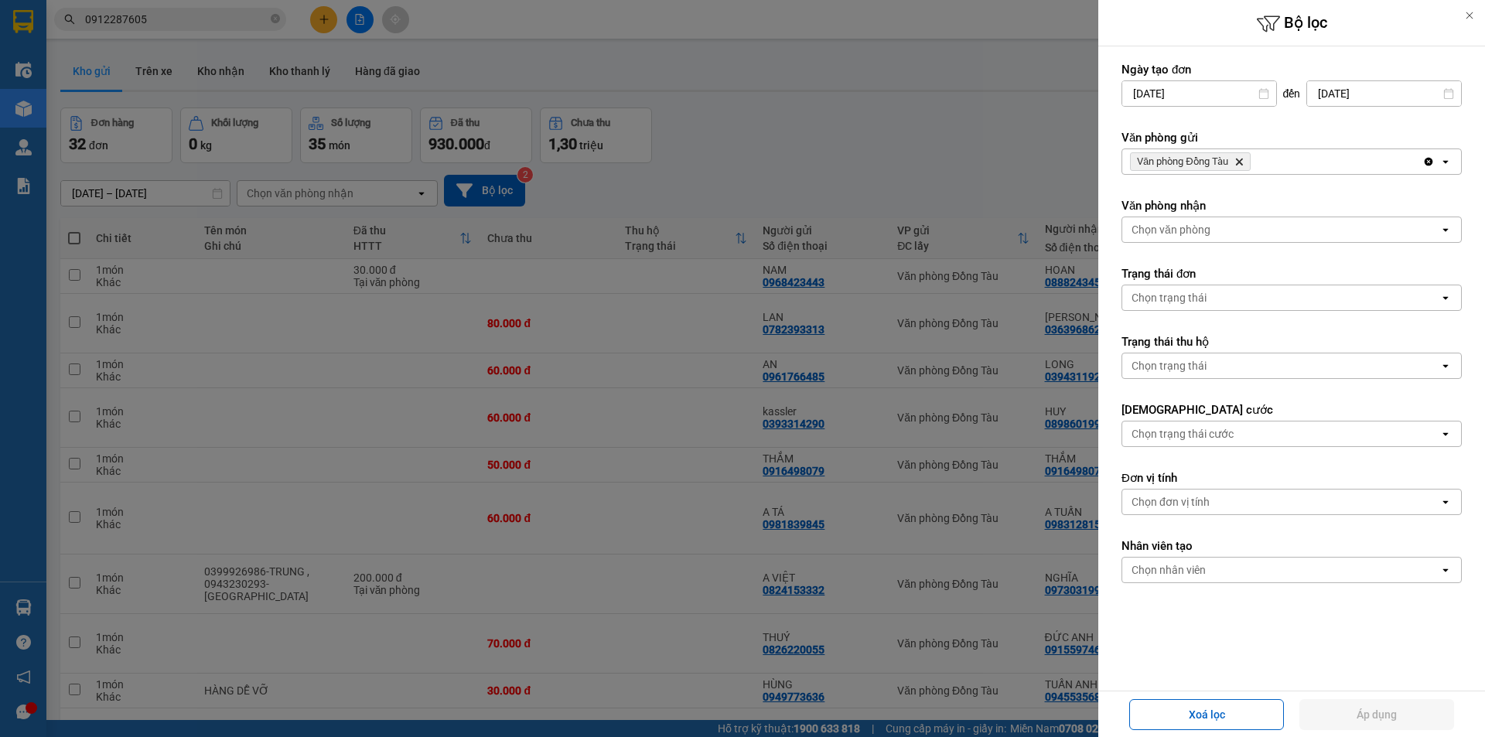
click at [1239, 163] on icon "Văn phòng Đồng Tàu, close by backspace" at bounding box center [1238, 162] width 7 height 7
click at [1239, 163] on div "Chọn văn phòng" at bounding box center [1280, 161] width 317 height 25
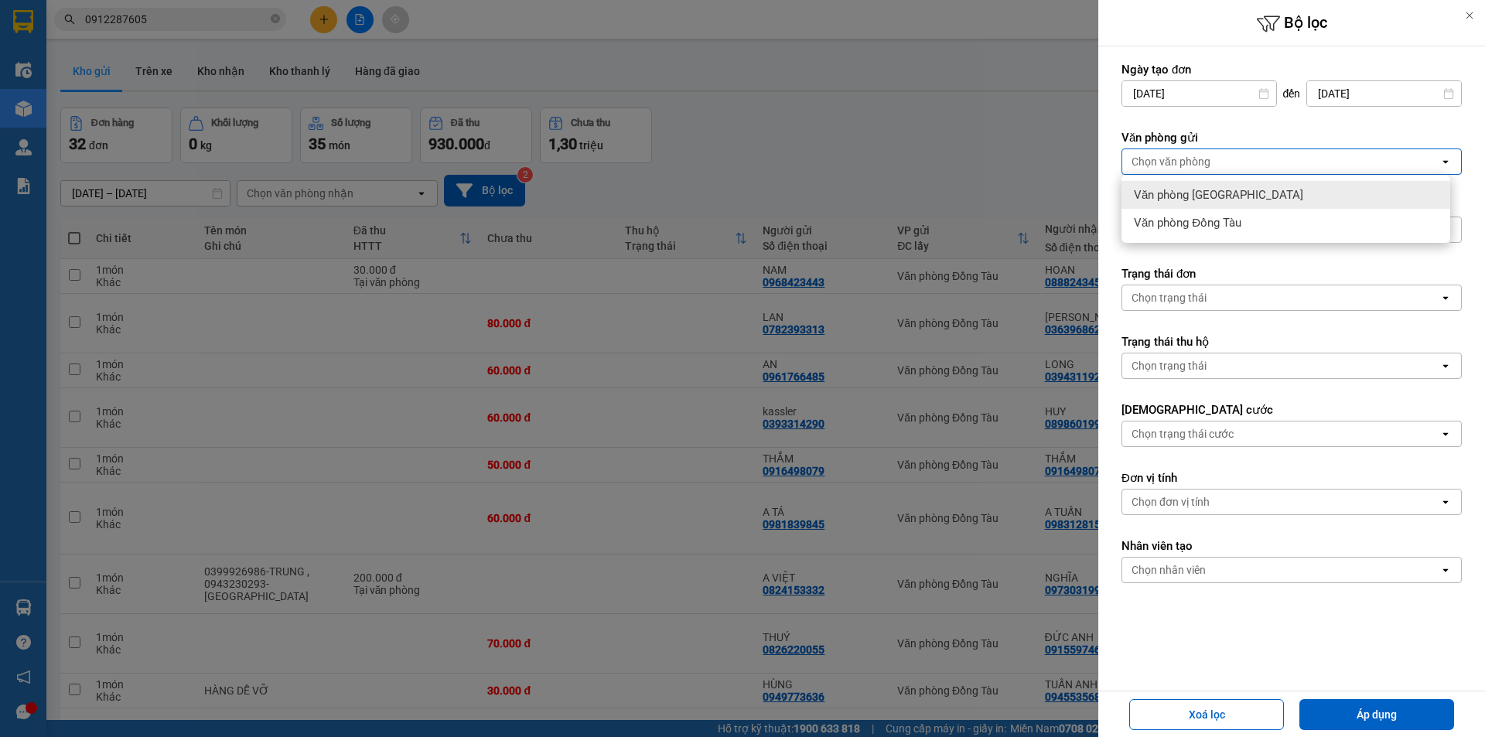
click at [1217, 196] on span "Văn phòng [GEOGRAPHIC_DATA]" at bounding box center [1218, 194] width 169 height 15
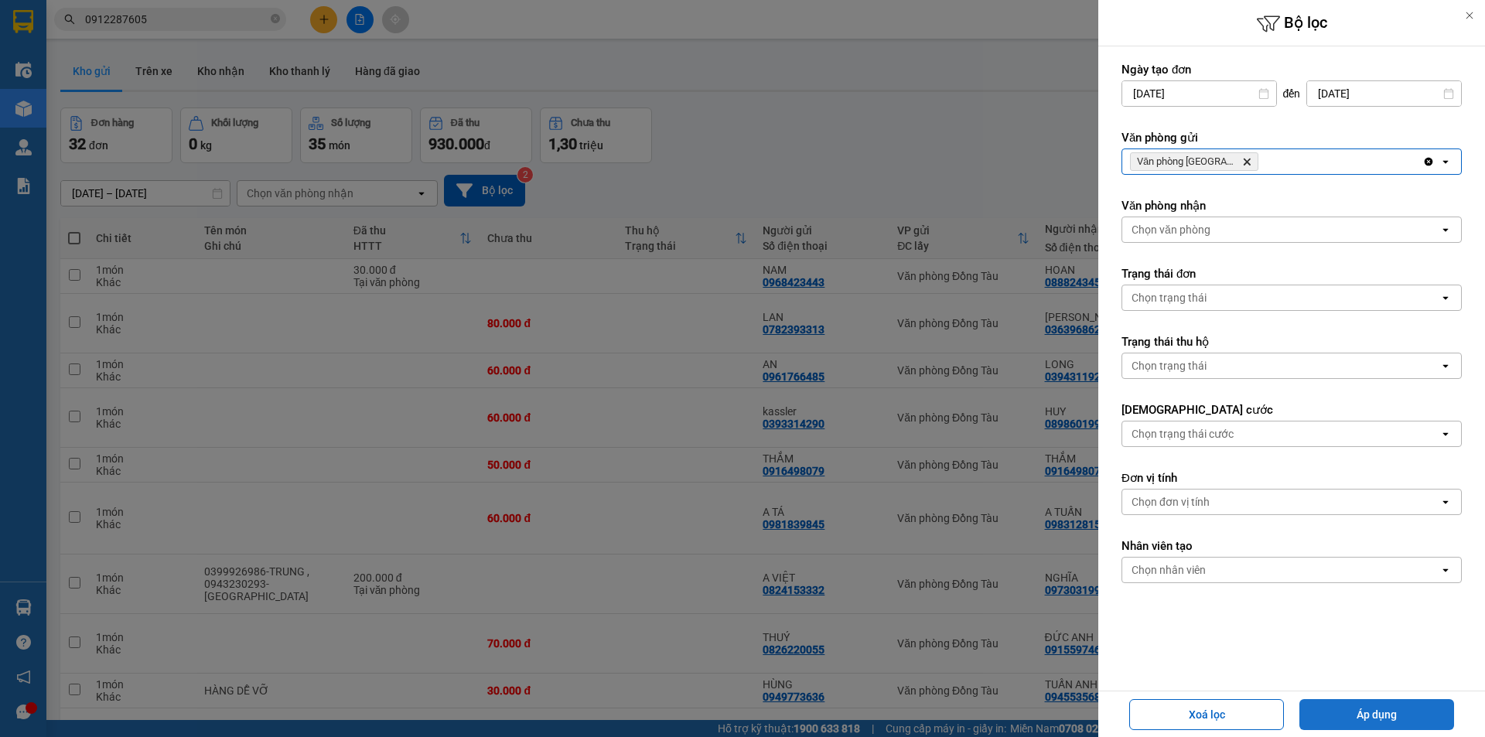
click at [1369, 715] on button "Áp dụng" at bounding box center [1376, 714] width 155 height 31
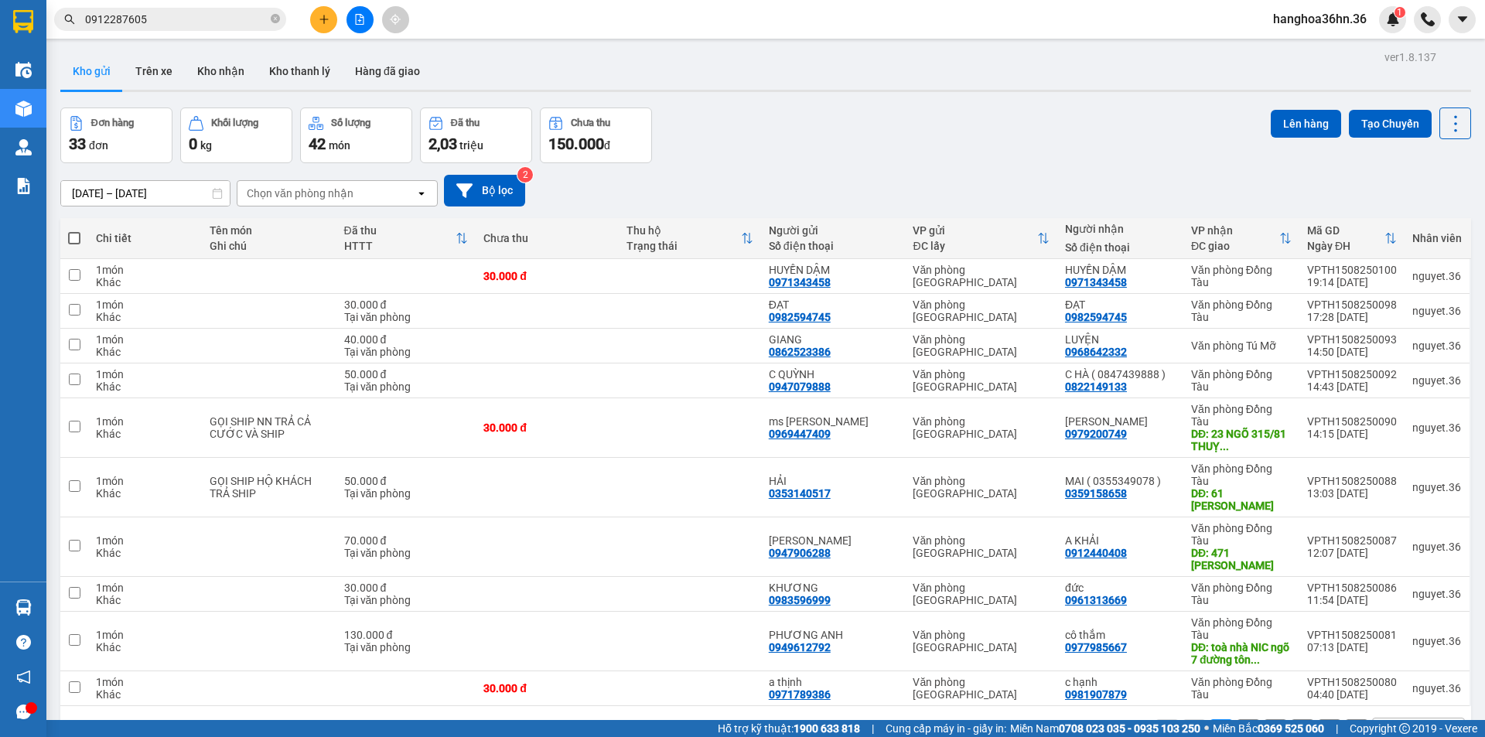
click at [899, 153] on div "Đơn hàng 33 đơn Khối lượng 0 kg Số lượng 42 món Đã thu 2,03 triệu Chưa thu 150.…" at bounding box center [765, 136] width 1411 height 56
click at [214, 22] on input "0912287605" at bounding box center [176, 19] width 183 height 17
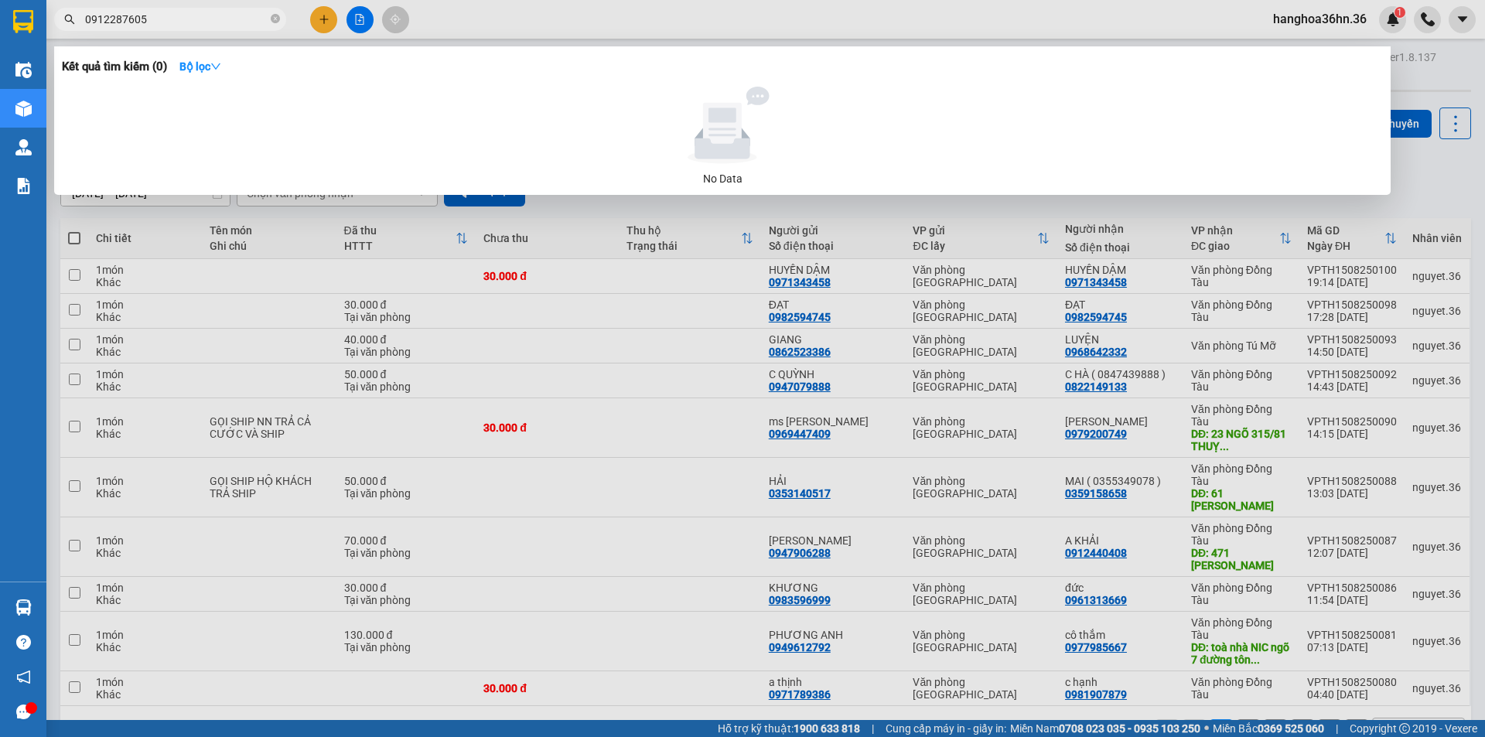
click at [214, 22] on input "0912287605" at bounding box center [176, 19] width 183 height 17
click at [806, 425] on div at bounding box center [742, 368] width 1485 height 737
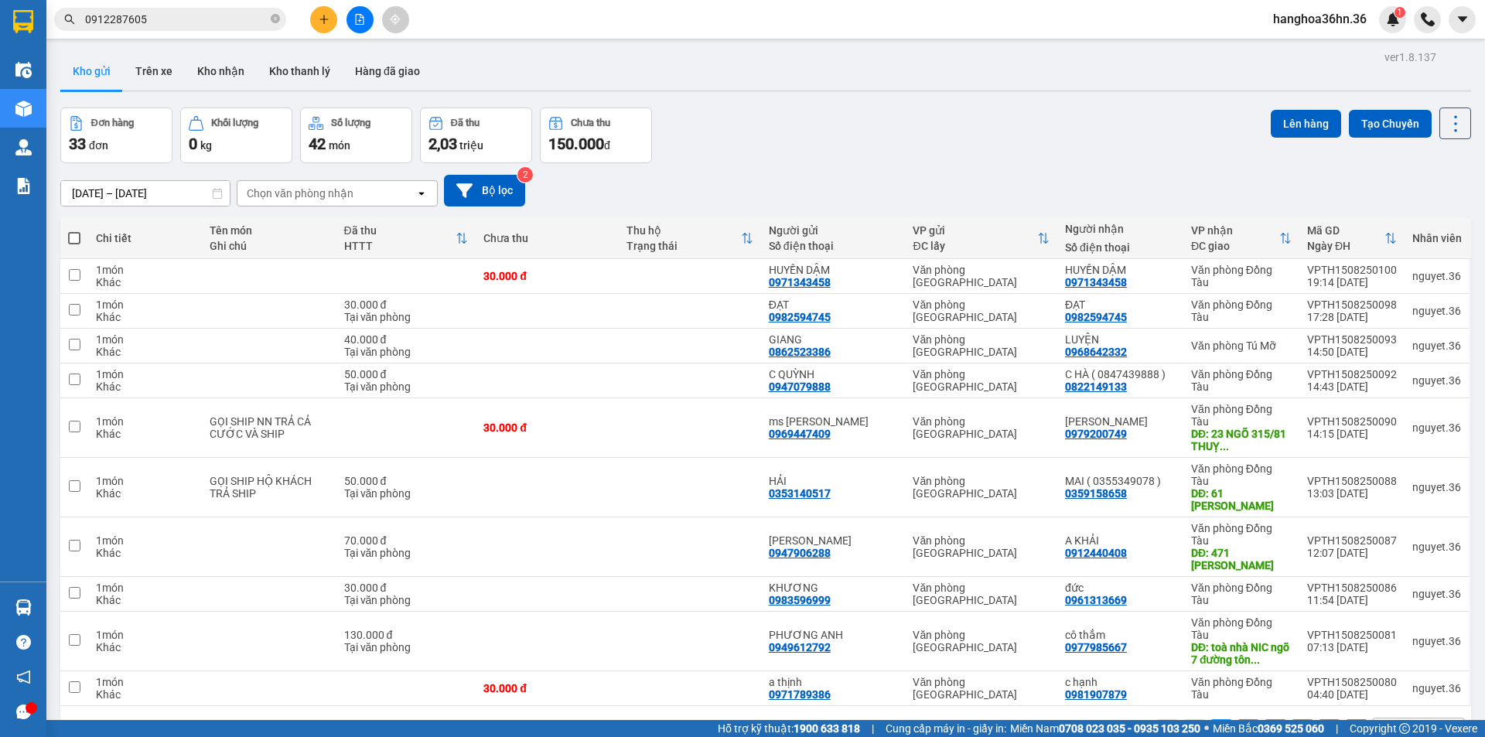
click at [758, 128] on div "Đơn hàng 33 đơn Khối lượng 0 kg Số lượng 42 món Đã thu 2,03 triệu Chưa thu 150.…" at bounding box center [765, 136] width 1411 height 56
